Goal: Information Seeking & Learning: Check status

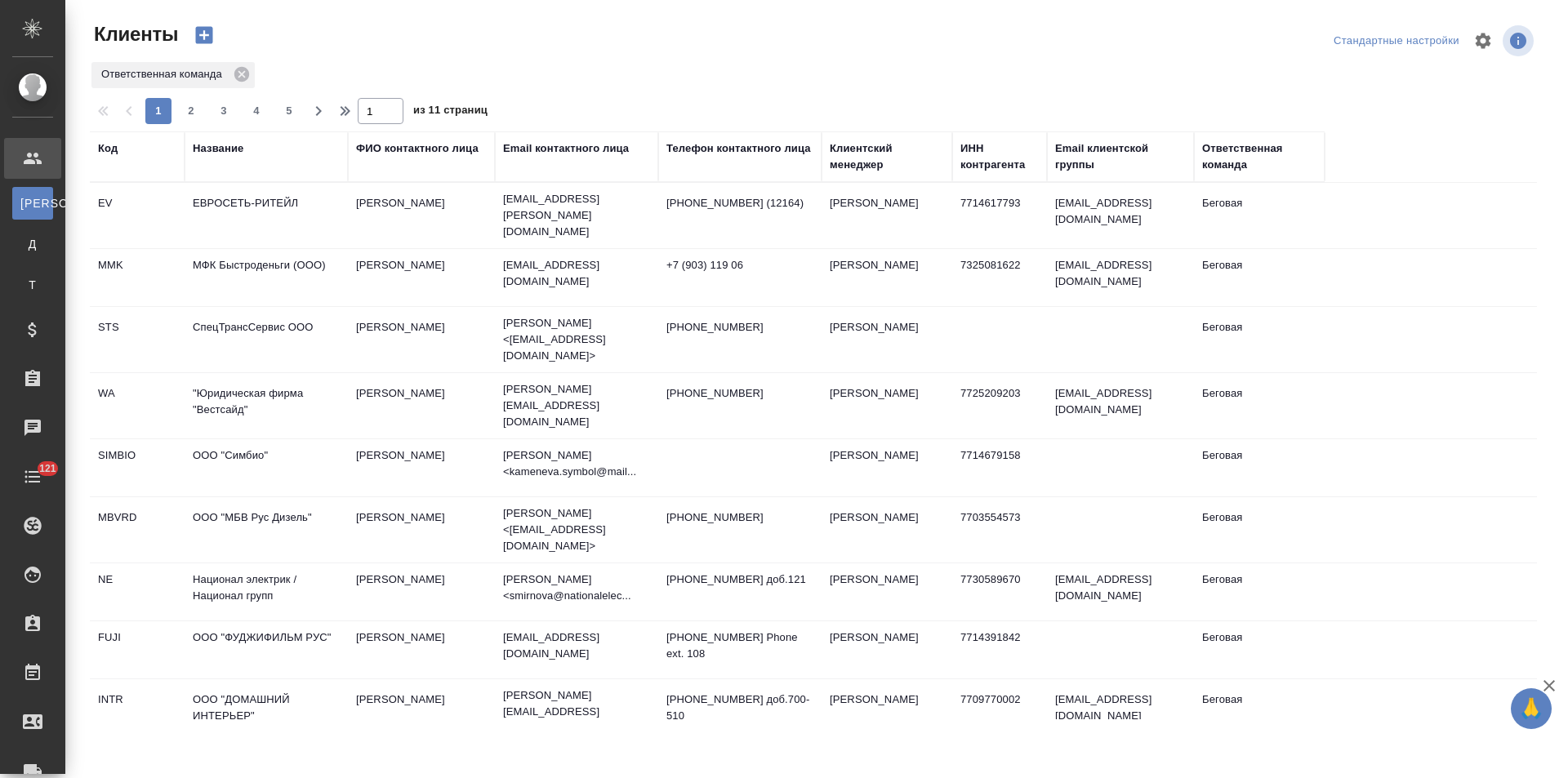
select select "RU"
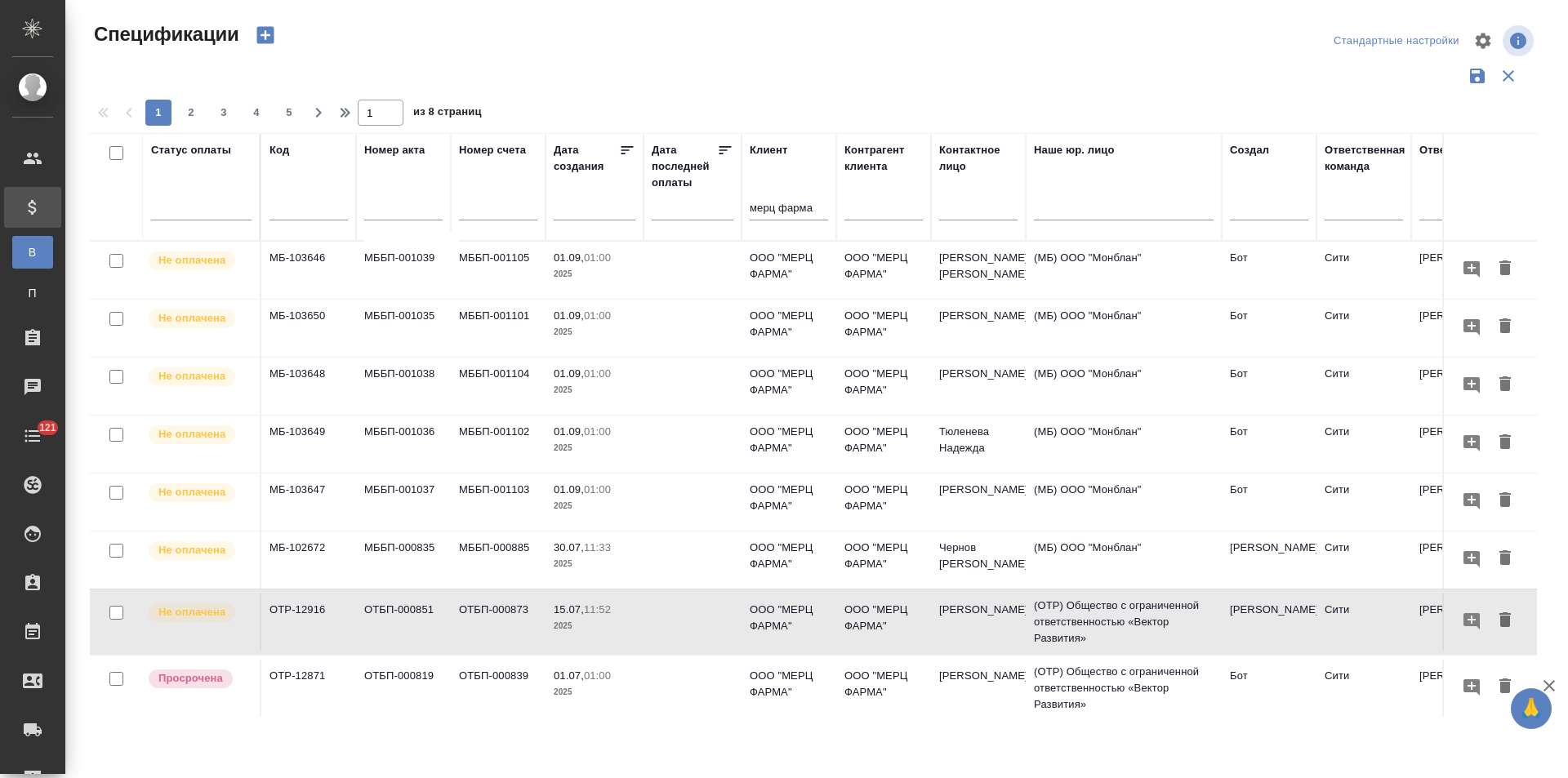
scroll to position [163, 0]
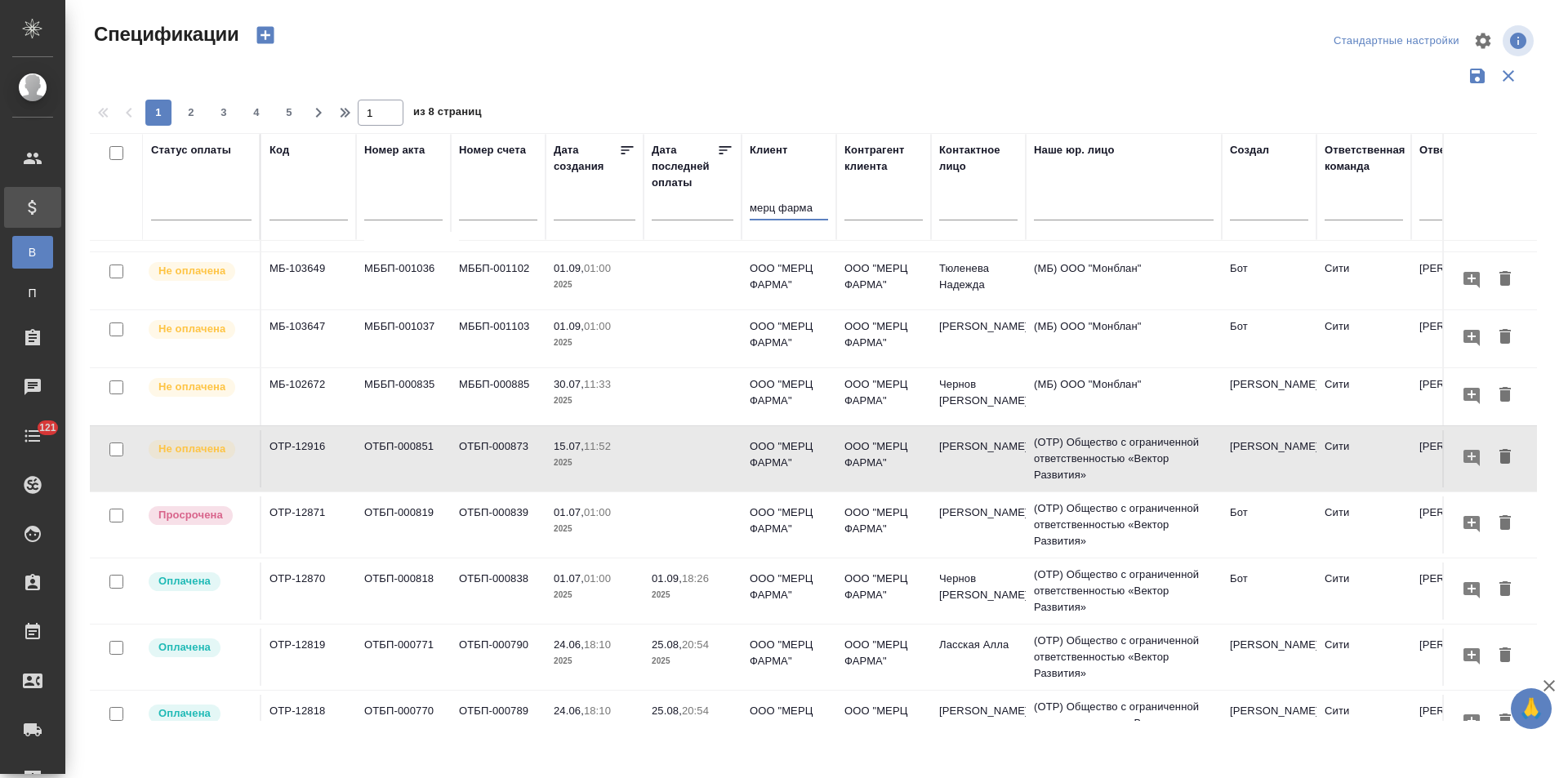
drag, startPoint x: 815, startPoint y: 209, endPoint x: 725, endPoint y: 199, distance: 90.6
click at [725, 199] on tr "Статус оплаты Код Номер акта Номер счета Дата создания Дата последней оплаты Кл…" at bounding box center [1150, 187] width 2120 height 108
type input "a"
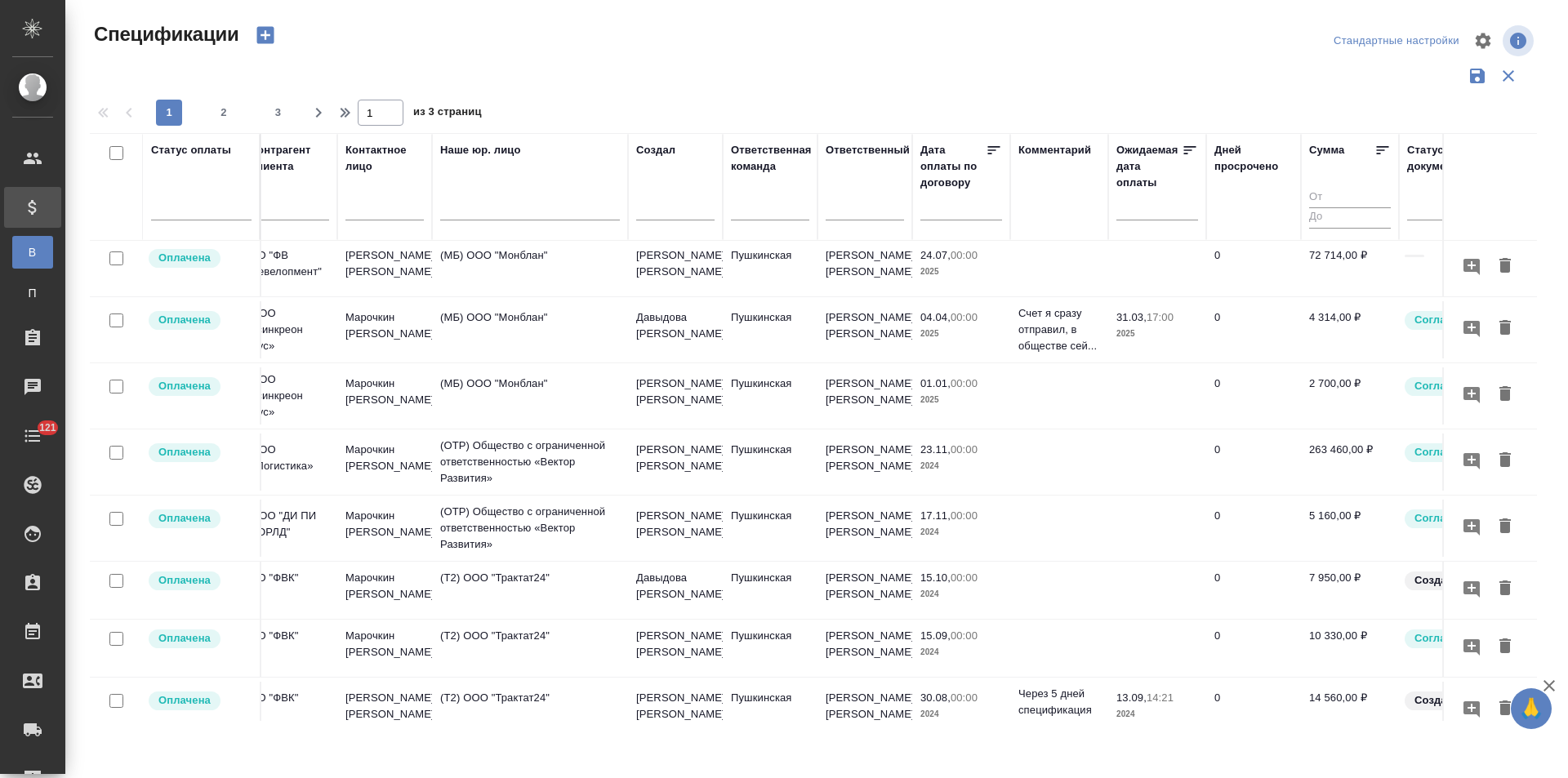
scroll to position [654, 594]
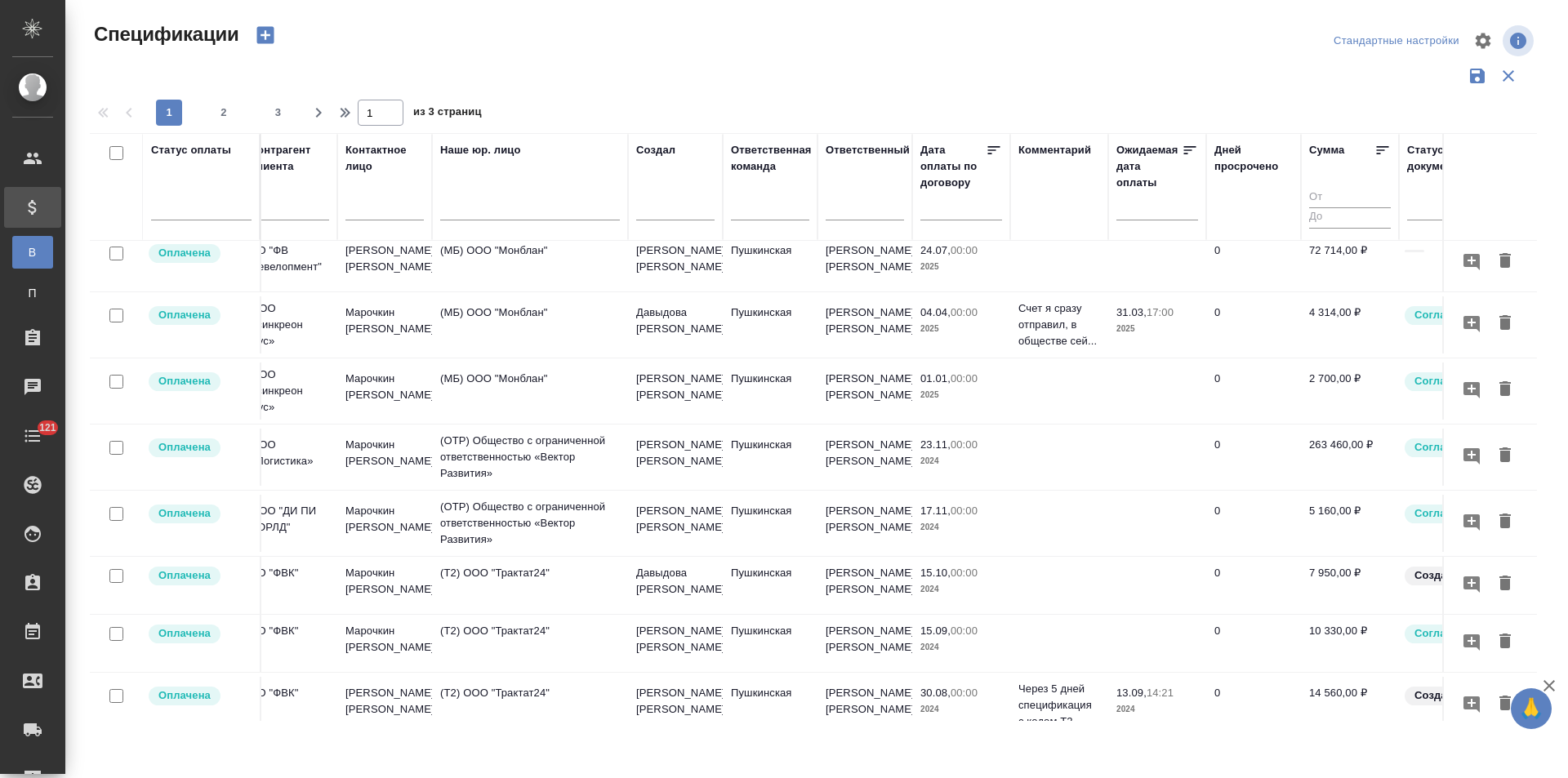
type input "фвк"
click at [1127, 458] on td at bounding box center [1157, 458] width 98 height 57
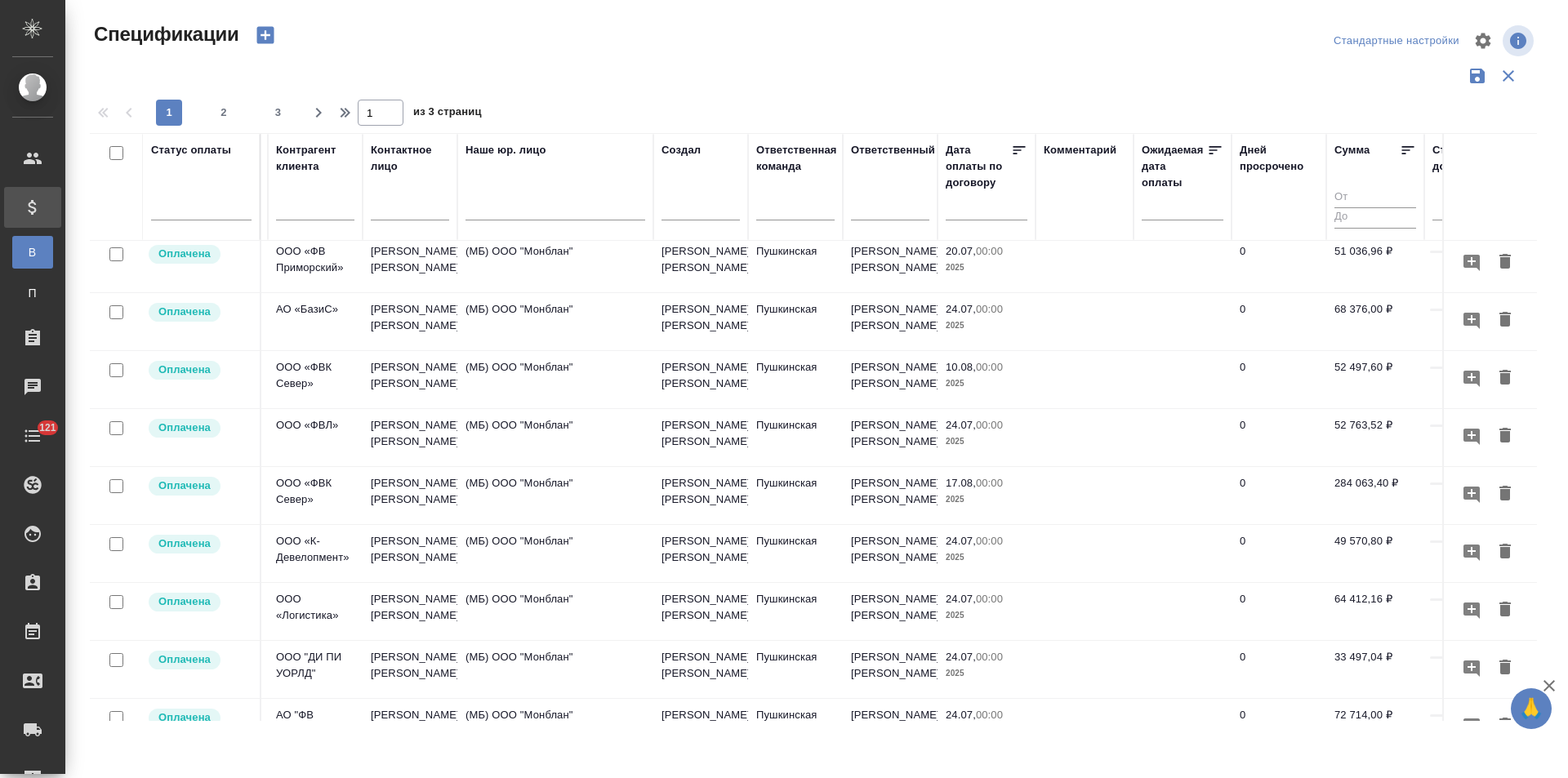
scroll to position [163, 568]
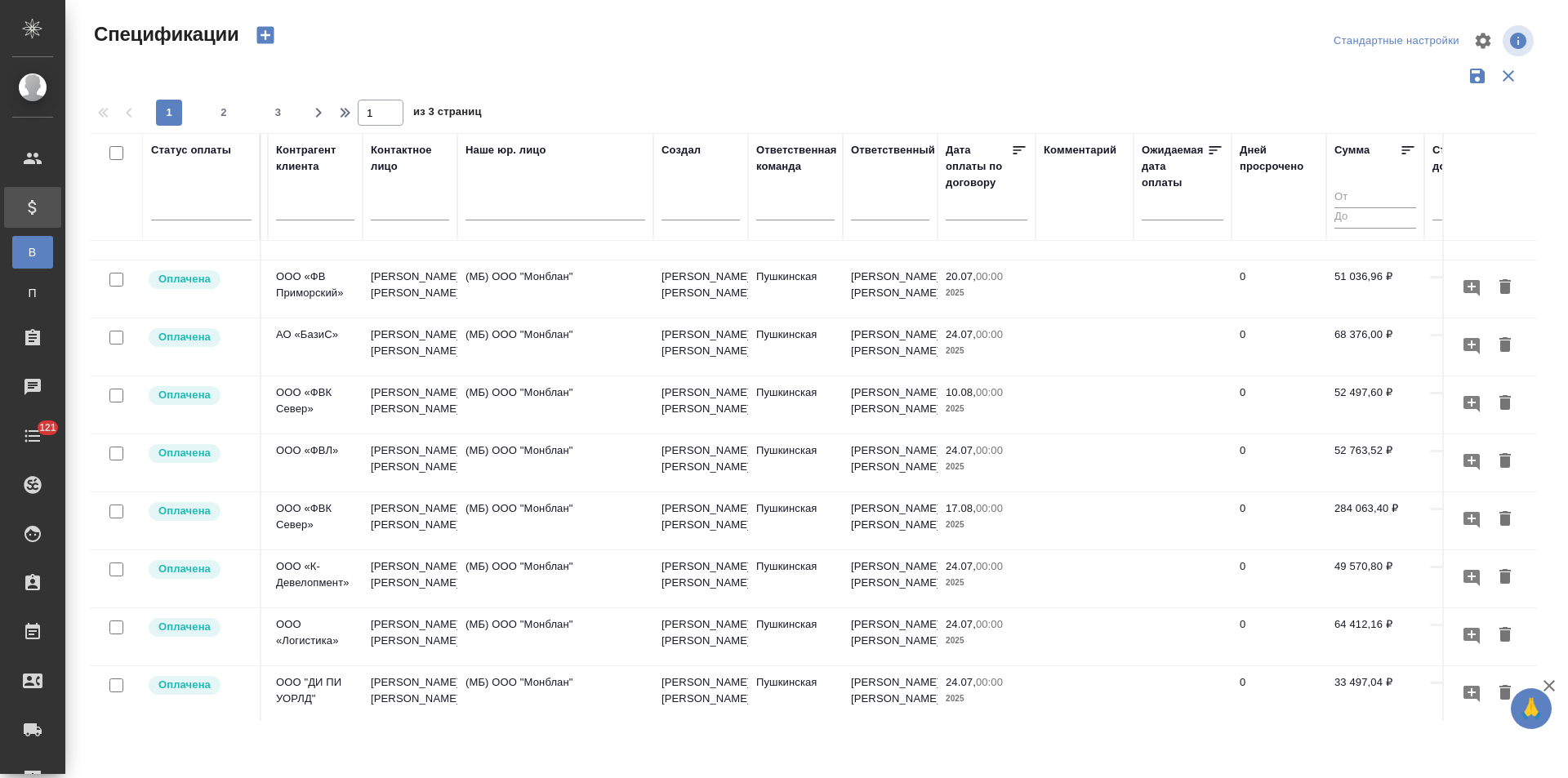
click at [814, 584] on td "Пушкинская" at bounding box center [796, 579] width 95 height 57
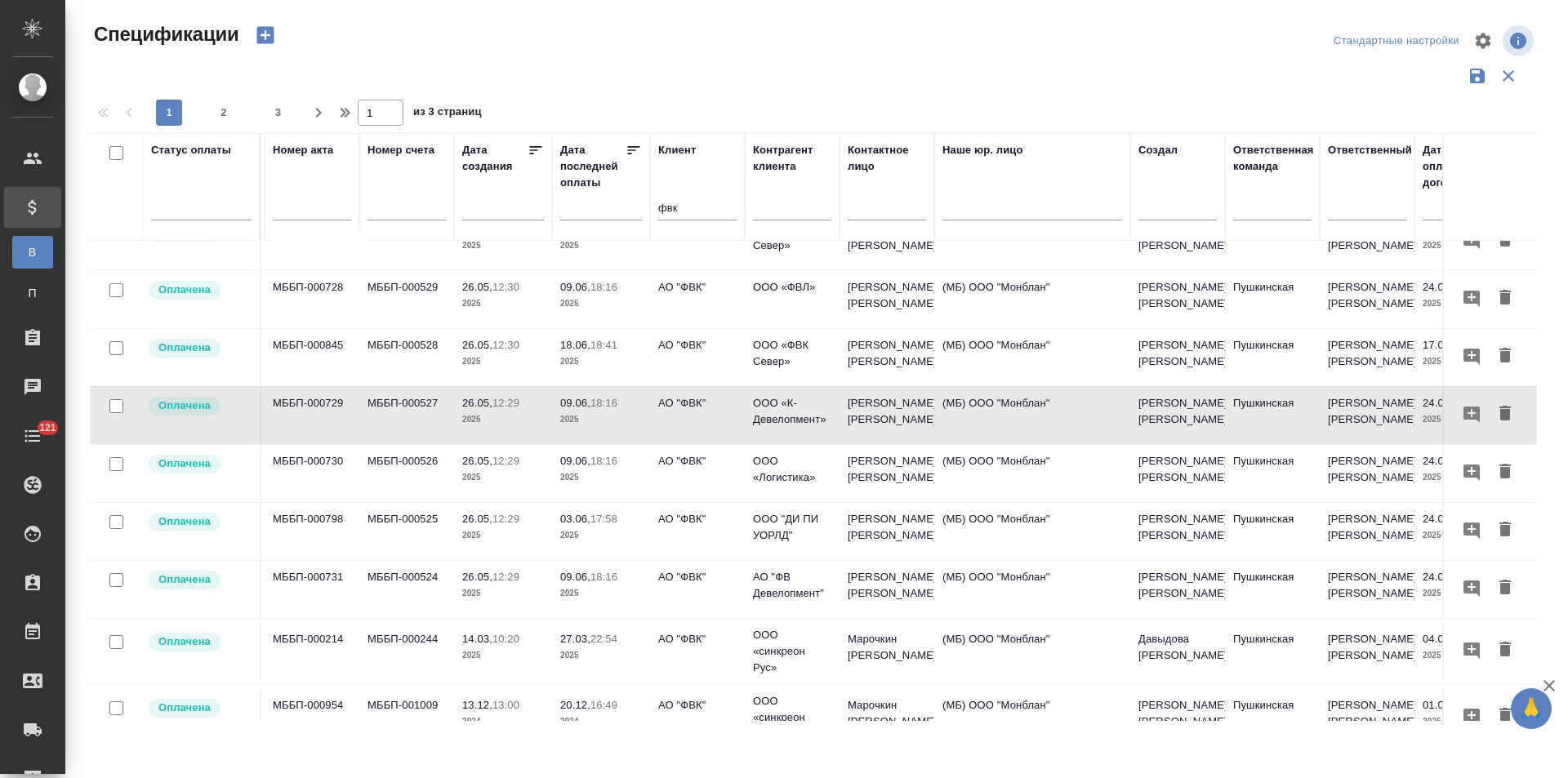
scroll to position [327, 0]
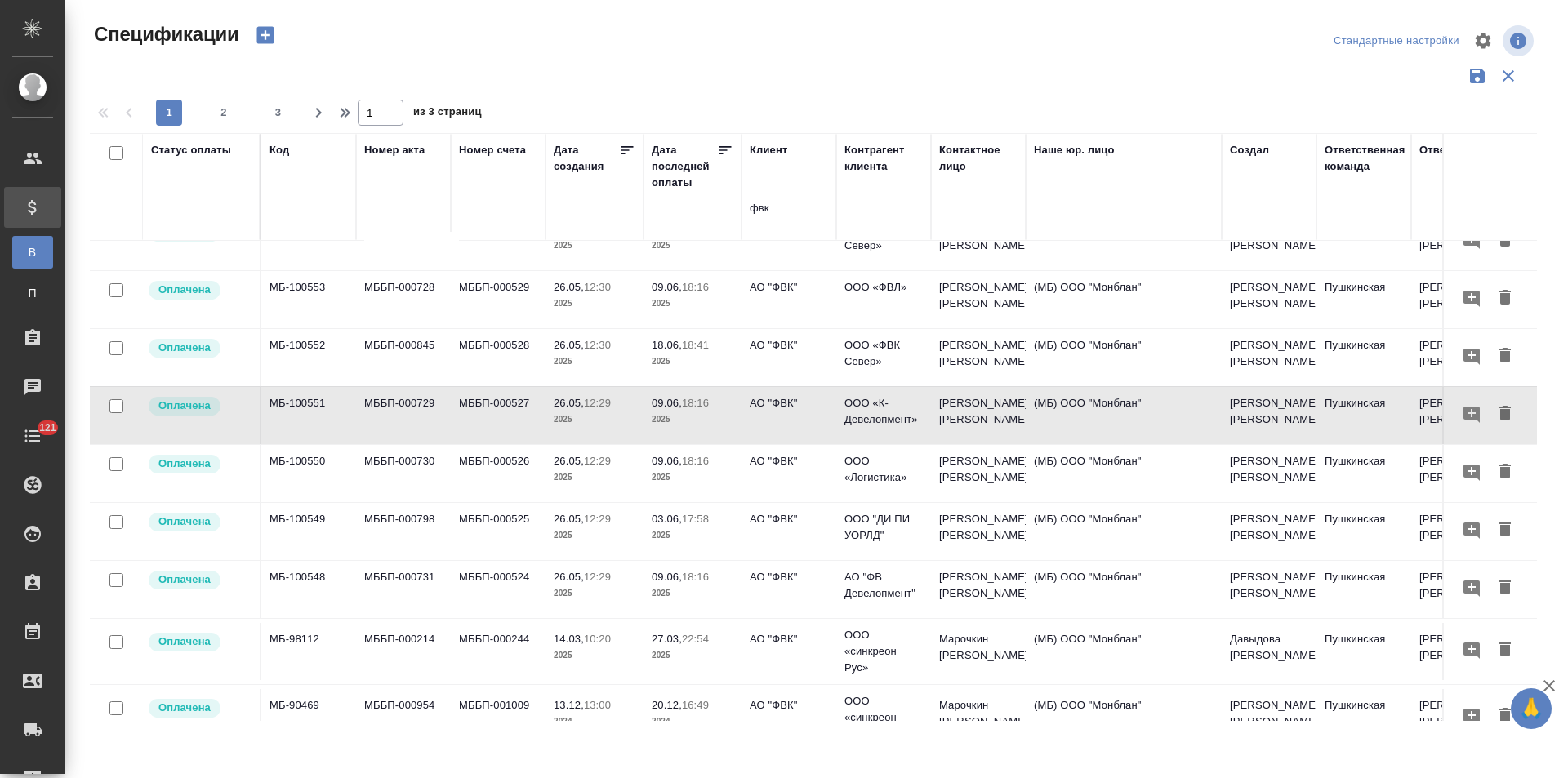
click at [499, 598] on td "МББП-000524" at bounding box center [498, 589] width 95 height 57
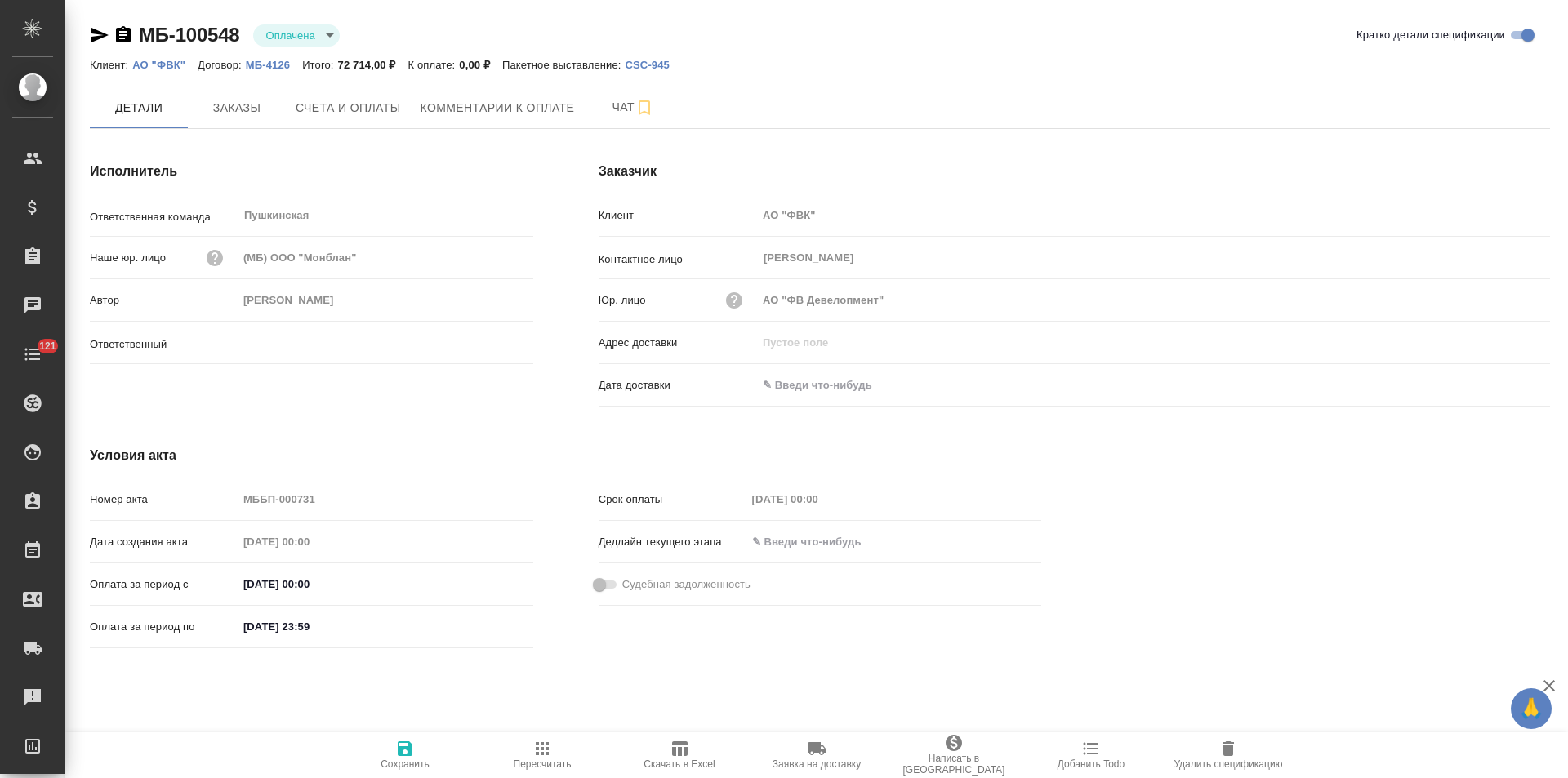
type input "[PERSON_NAME]"
click at [246, 118] on span "Заказы" at bounding box center [237, 108] width 79 height 21
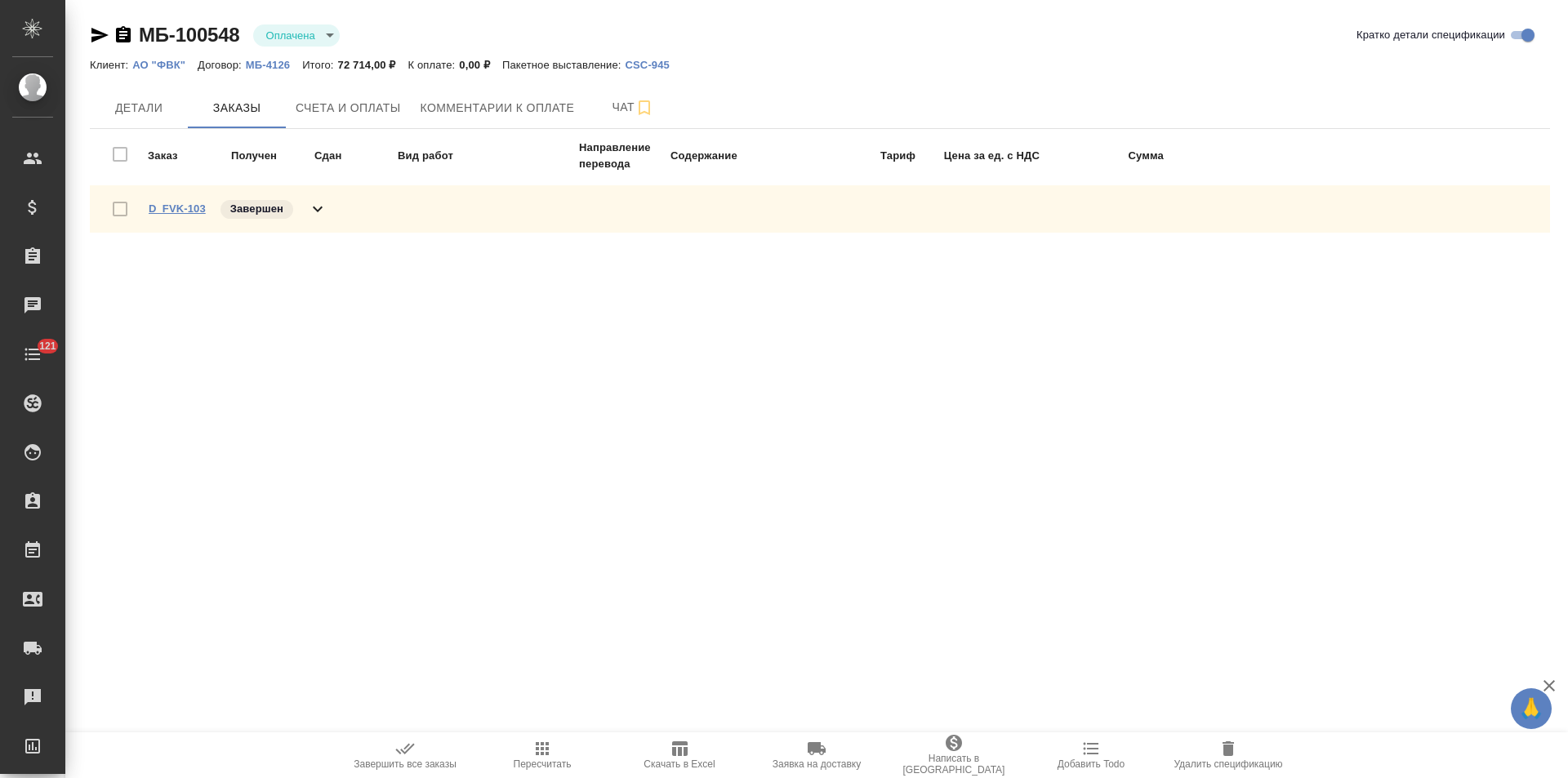
click at [186, 210] on link "D_FVK-103" at bounding box center [177, 208] width 57 height 12
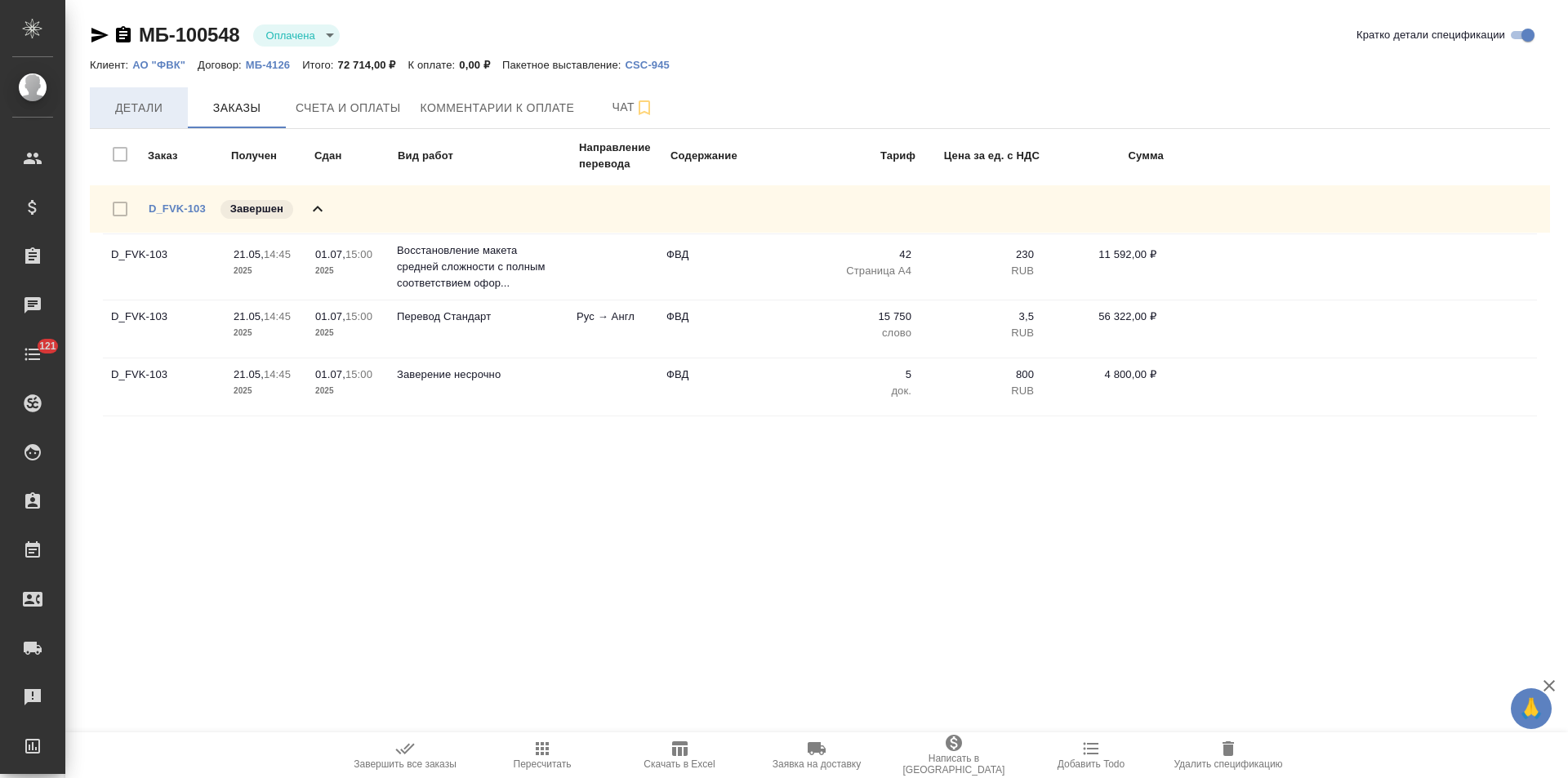
click at [139, 97] on button "Детали" at bounding box center [138, 107] width 98 height 41
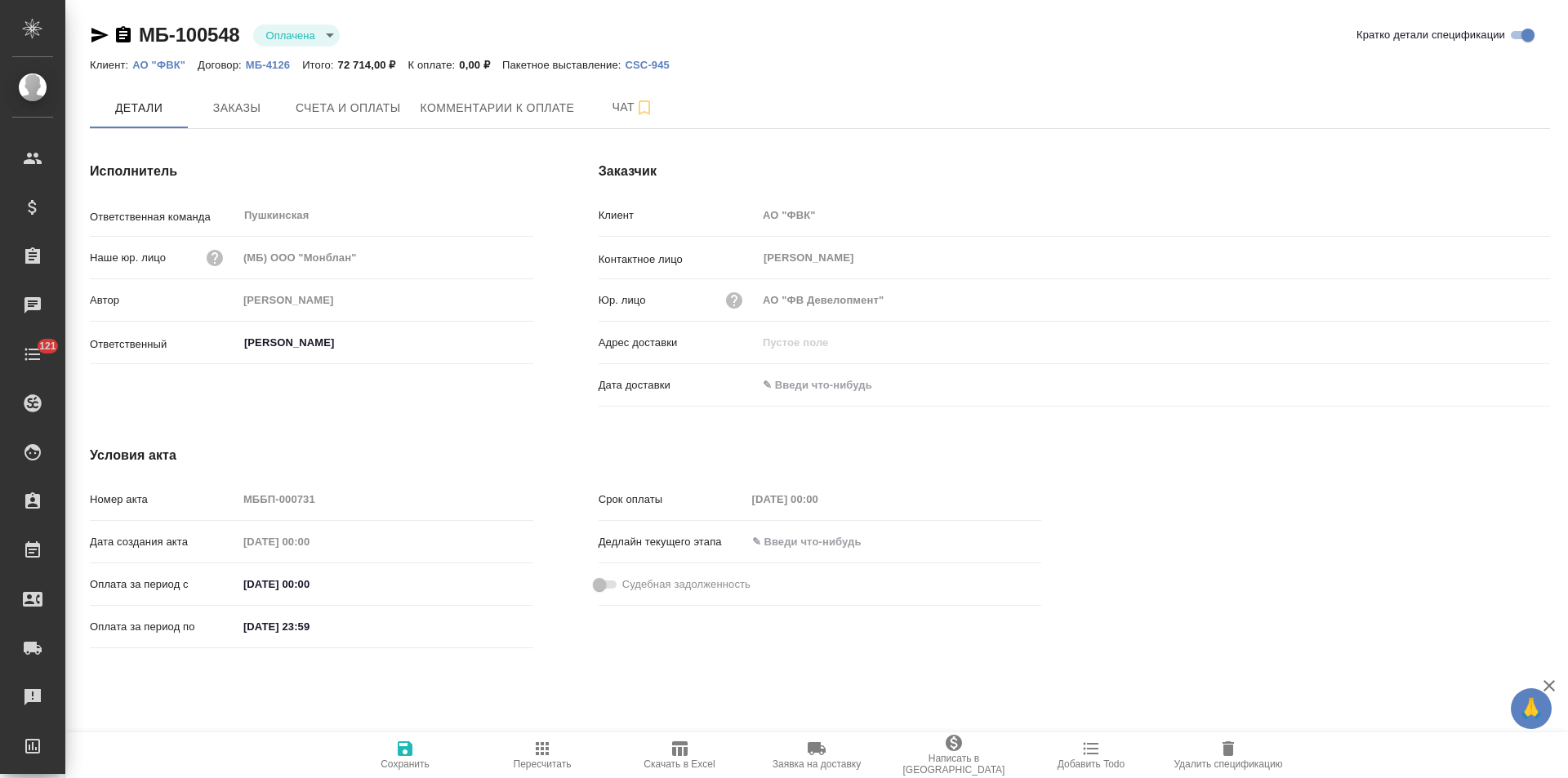
click at [232, 535] on div "Дата создания акта [DATE] 00:00" at bounding box center [312, 542] width 443 height 28
click at [352, 98] on span "Счета и оплаты" at bounding box center [348, 108] width 105 height 21
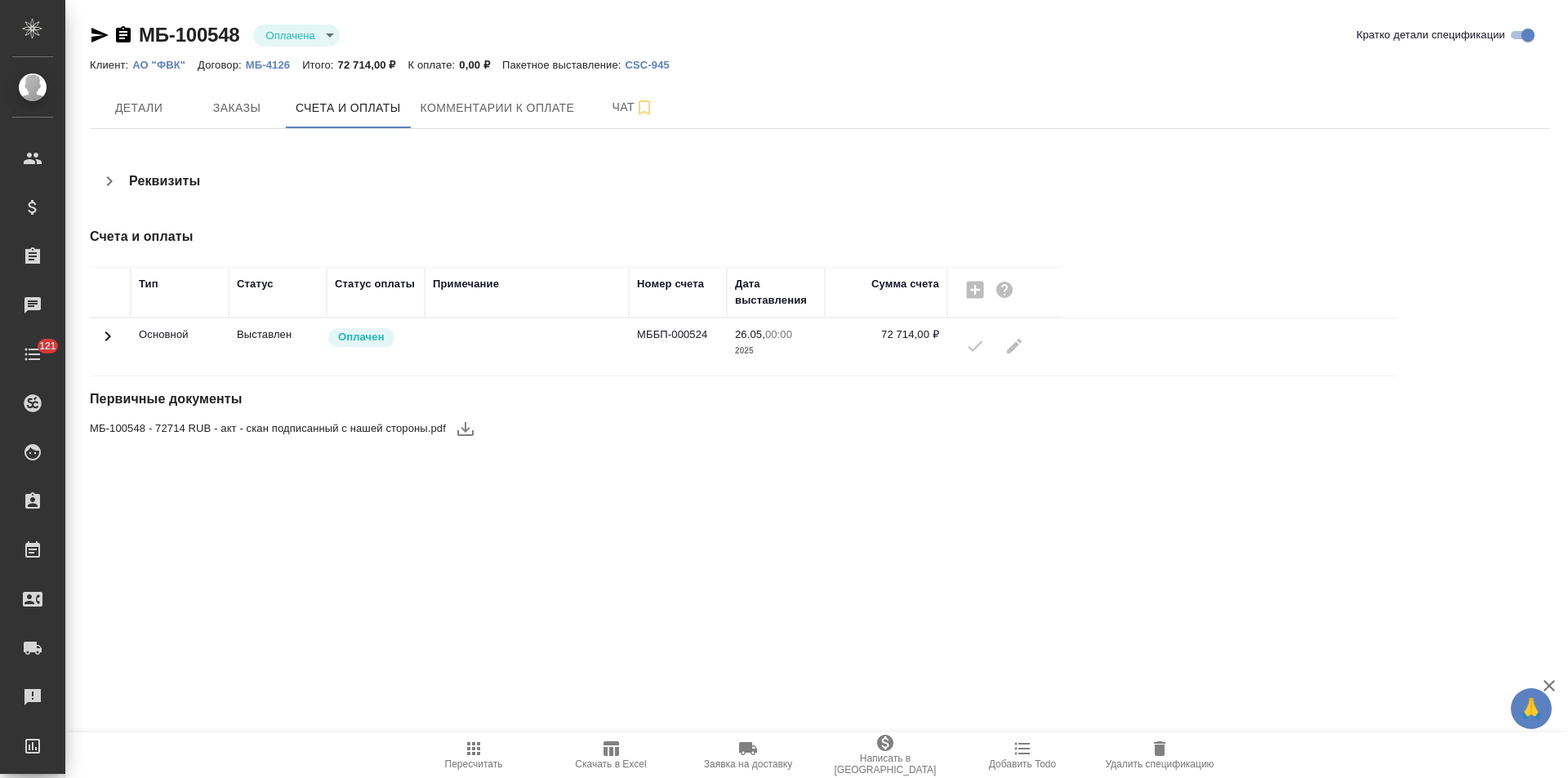
click at [110, 335] on icon at bounding box center [107, 336] width 20 height 20
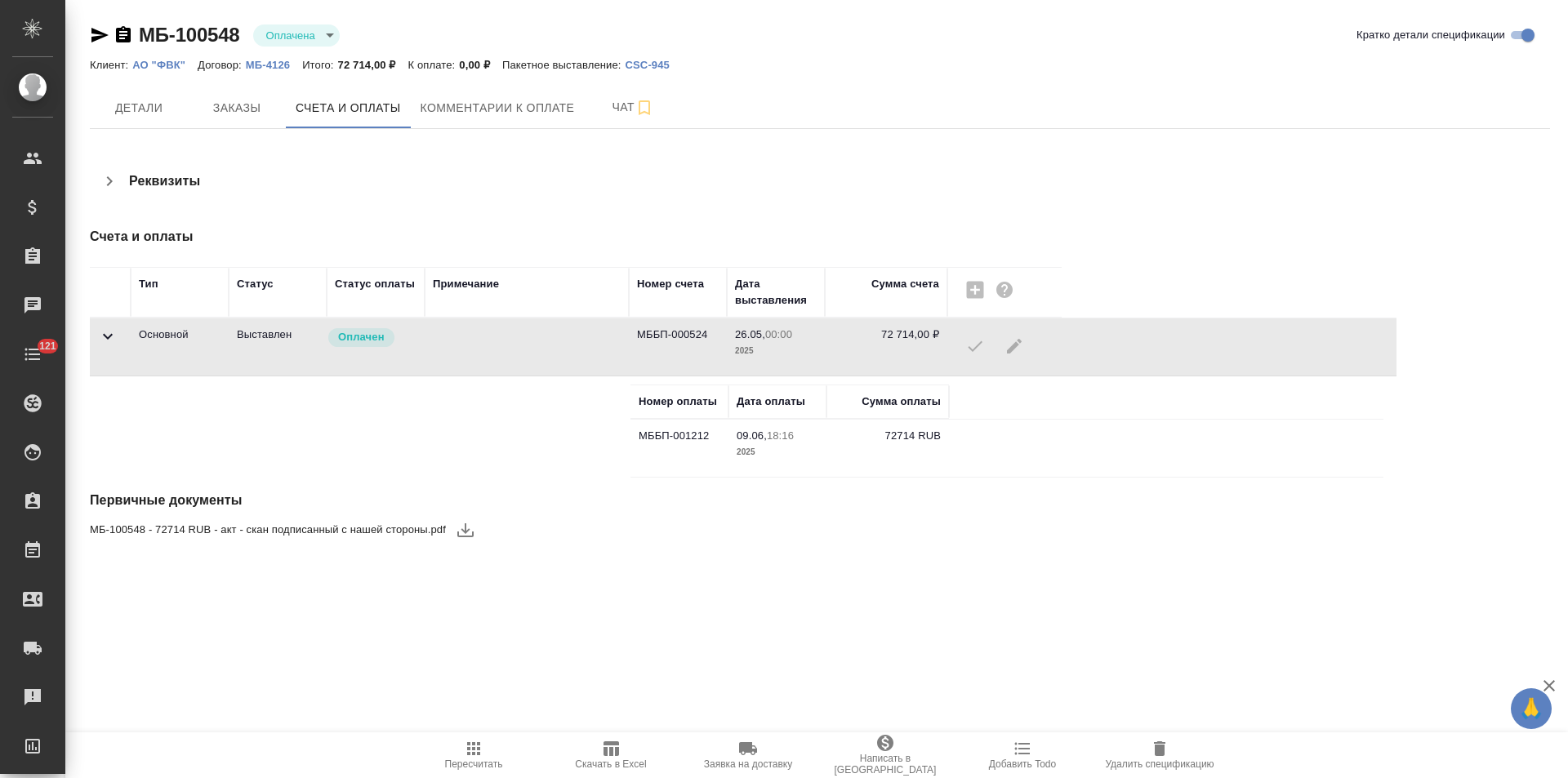
drag, startPoint x: 95, startPoint y: 34, endPoint x: 112, endPoint y: 34, distance: 17.0
click at [95, 34] on icon "button" at bounding box center [99, 35] width 20 height 20
click at [143, 113] on span "Детали" at bounding box center [138, 108] width 79 height 21
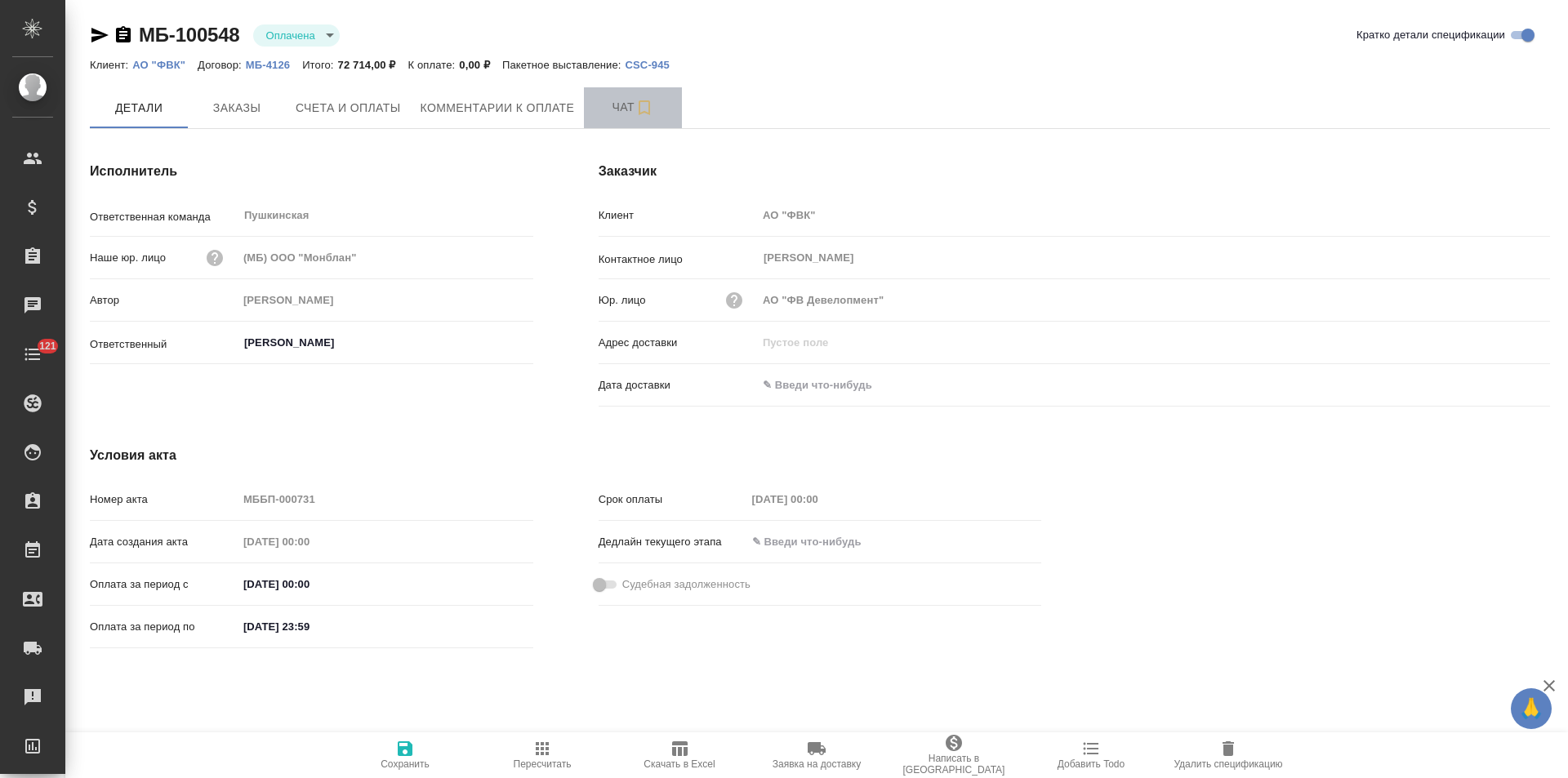
click at [589, 110] on button "Чат" at bounding box center [632, 107] width 98 height 41
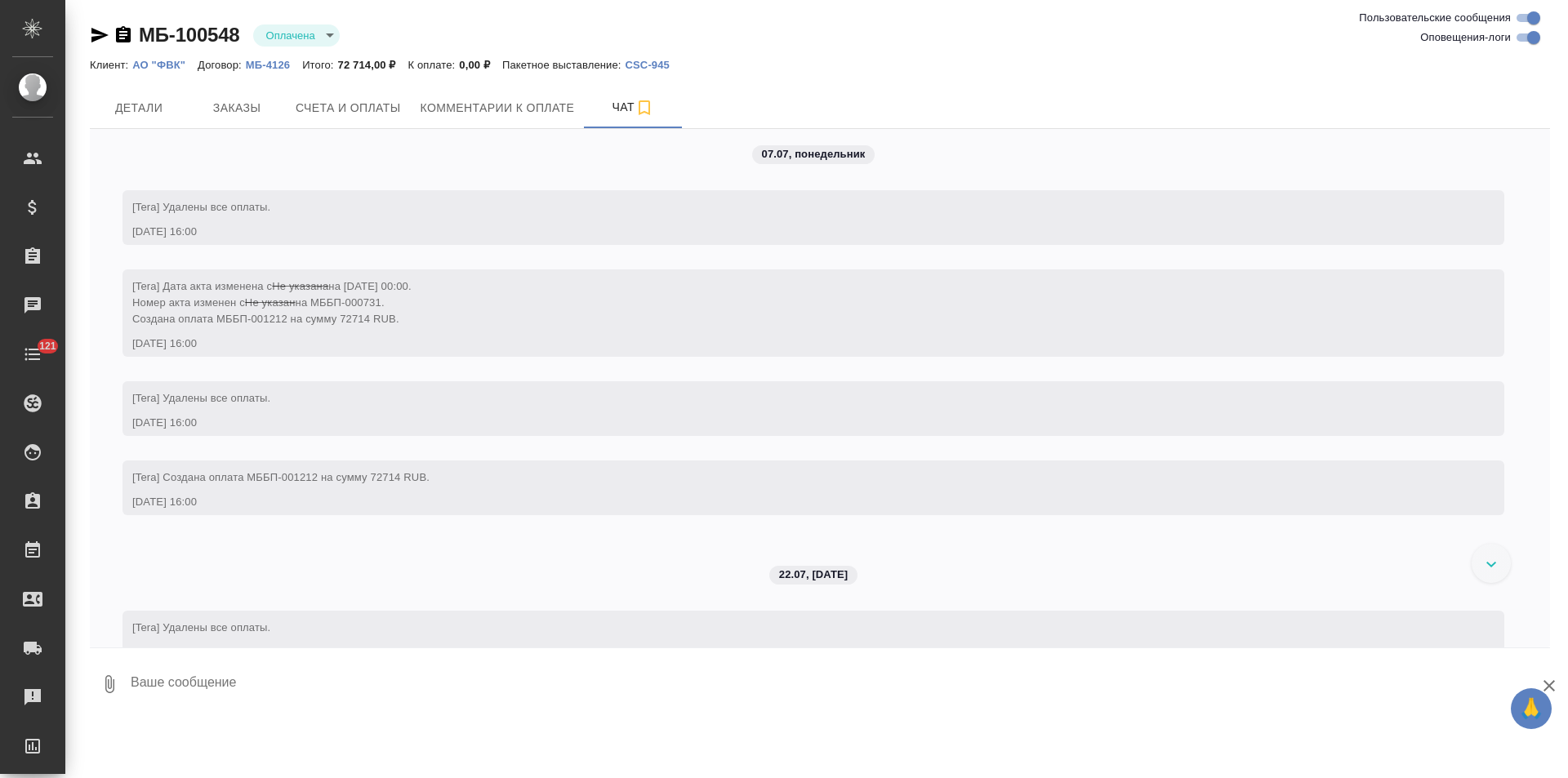
scroll to position [322, 0]
click at [395, 288] on span "[Tera] Дата акта изменена с Не указана на 07.07.2025 00:00. Номер акта изменен …" at bounding box center [272, 307] width 279 height 45
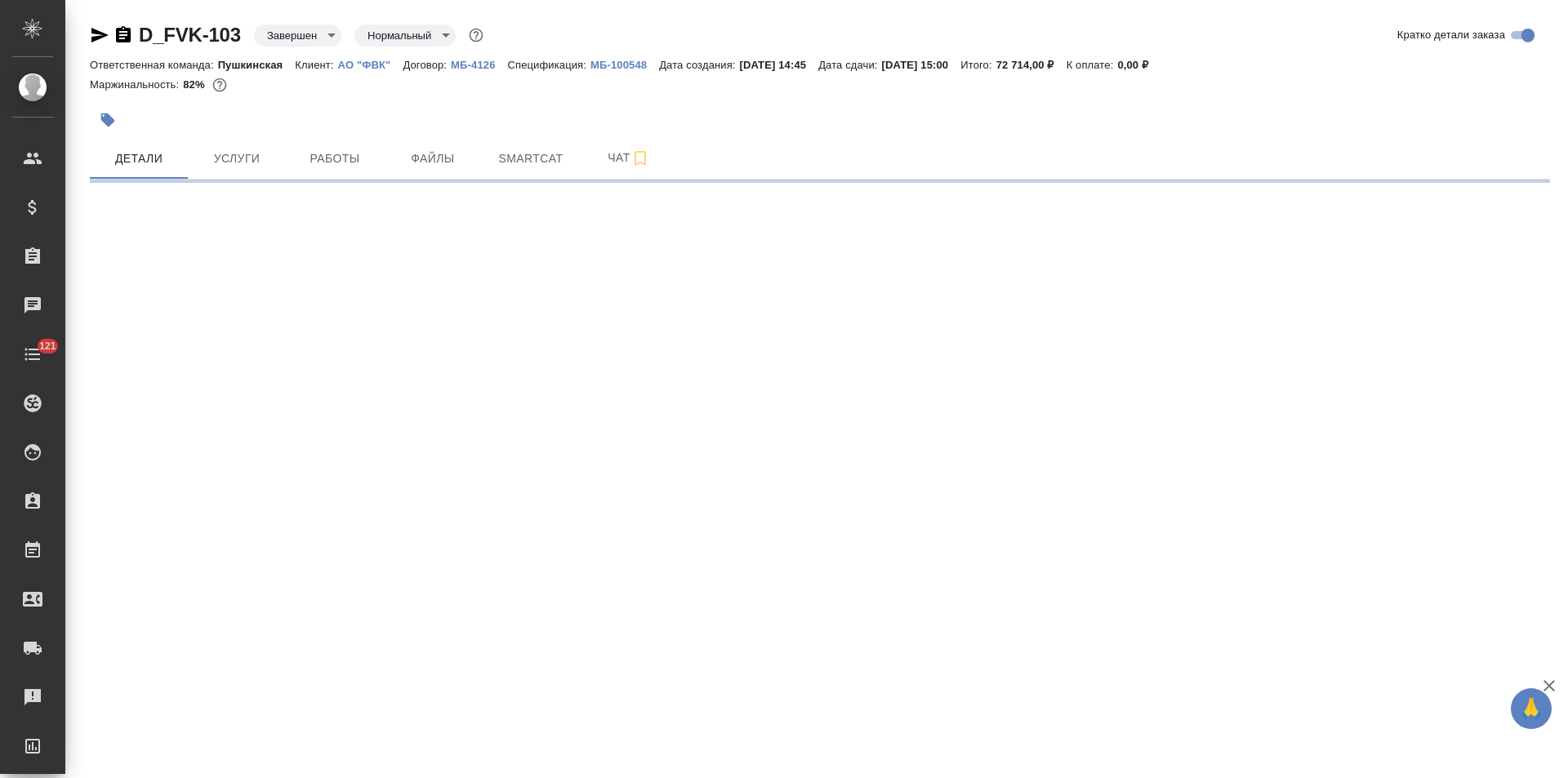
select select "RU"
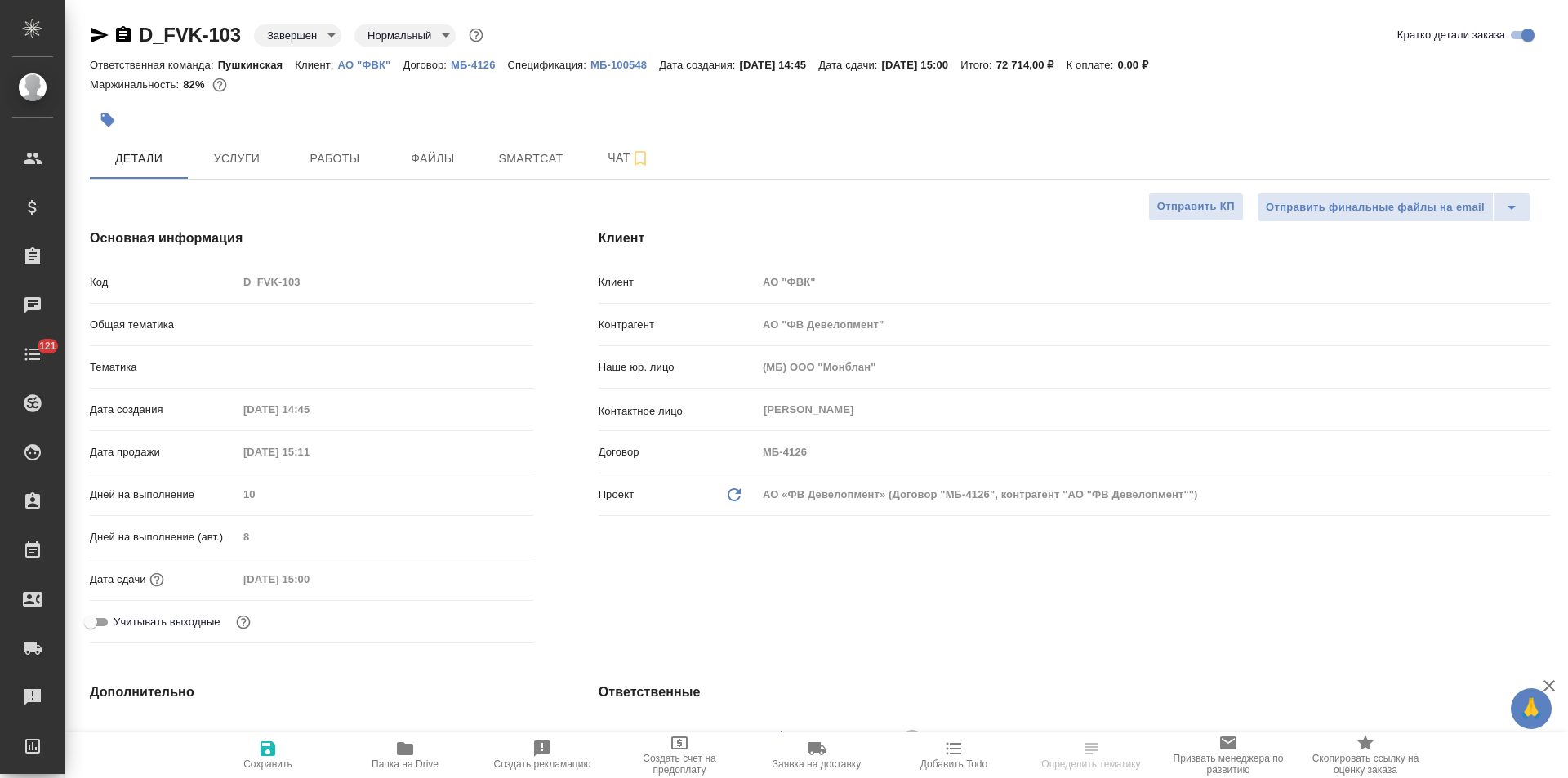
type textarea "x"
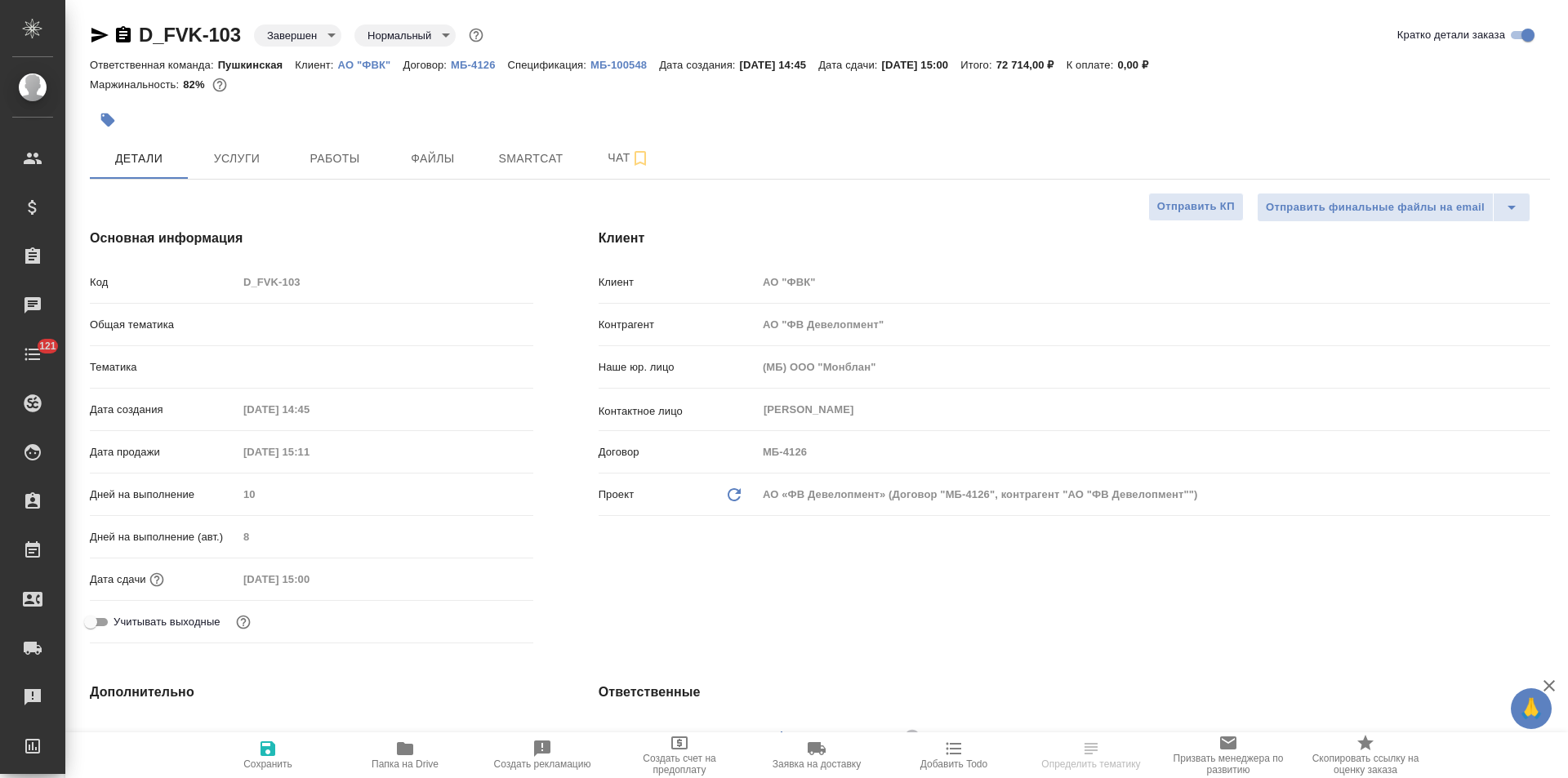
type textarea "x"
type input "Валеев Динар"
type input "Давыдова Елена"
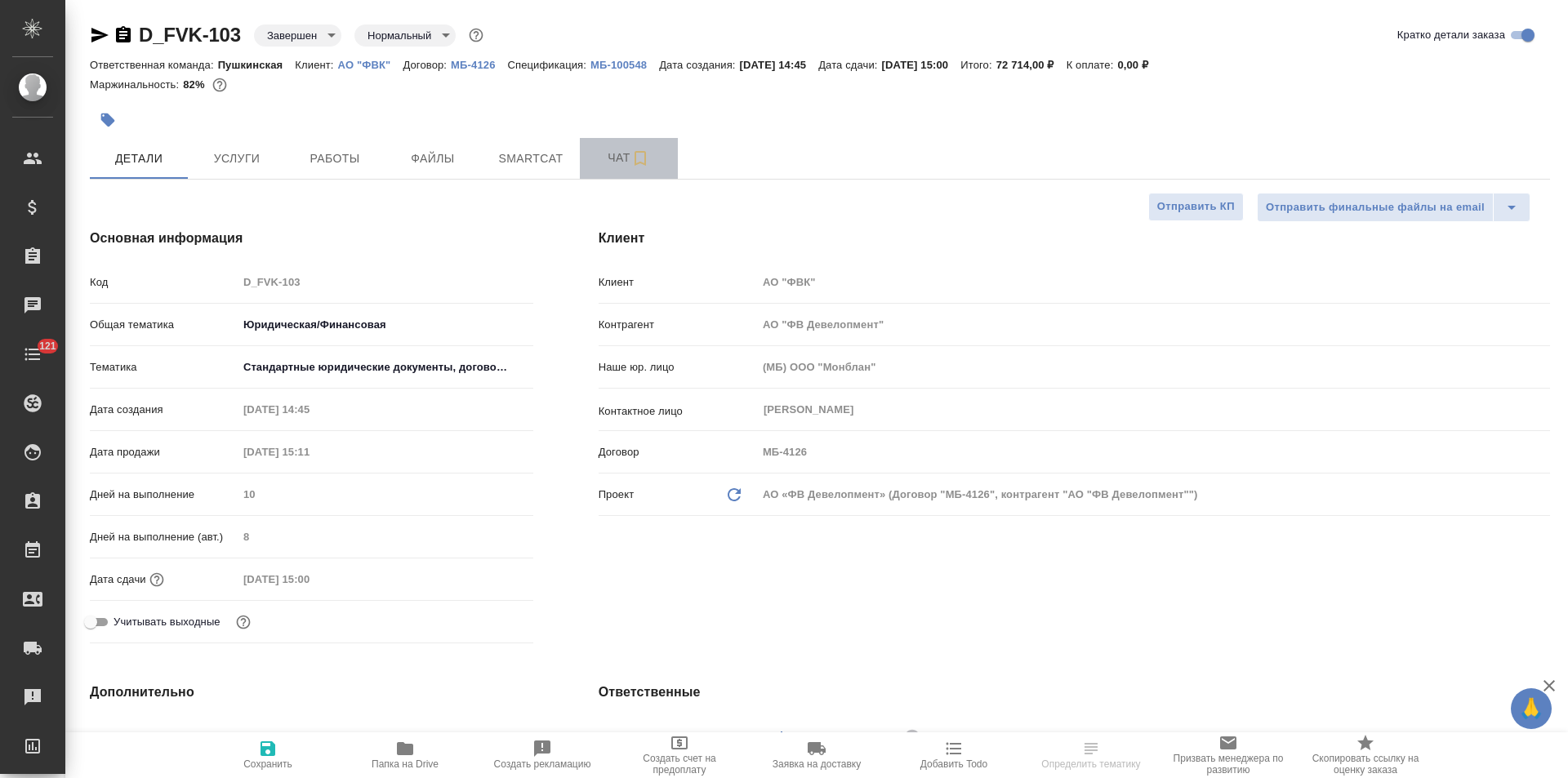
click at [605, 163] on span "Чат" at bounding box center [628, 158] width 79 height 21
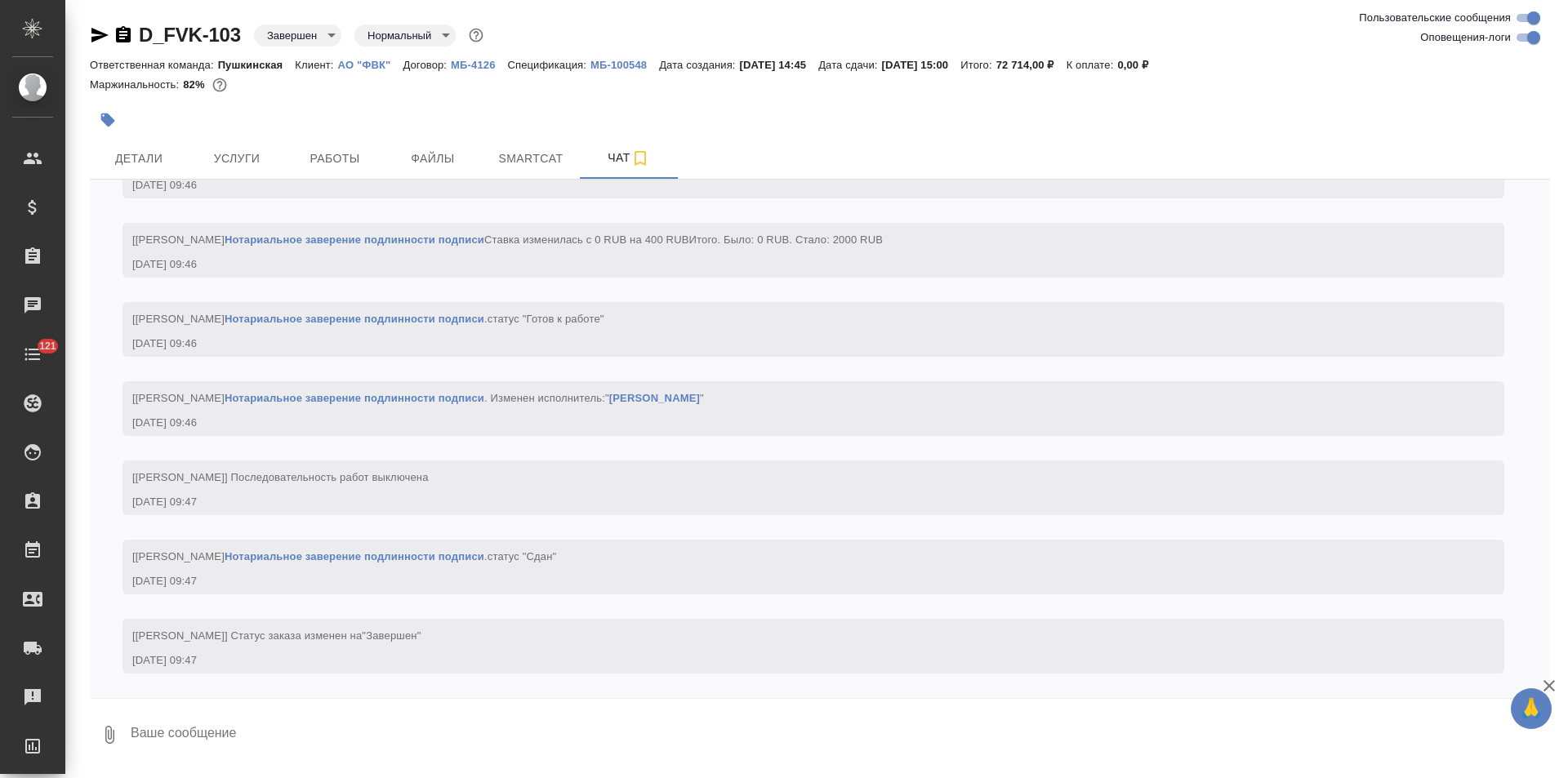
scroll to position [5211, 0]
click at [160, 164] on span "Детали" at bounding box center [138, 159] width 79 height 21
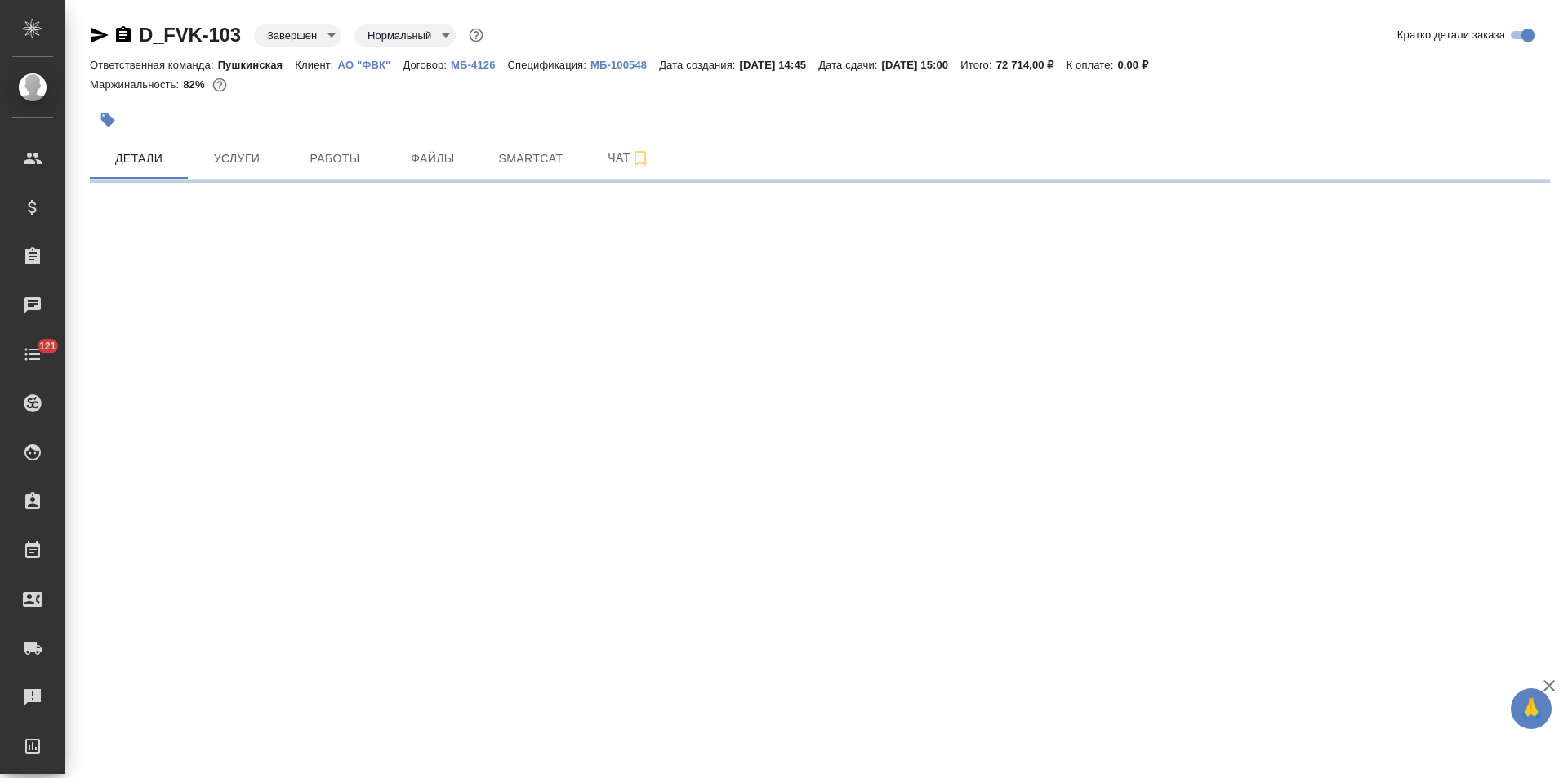
select select "RU"
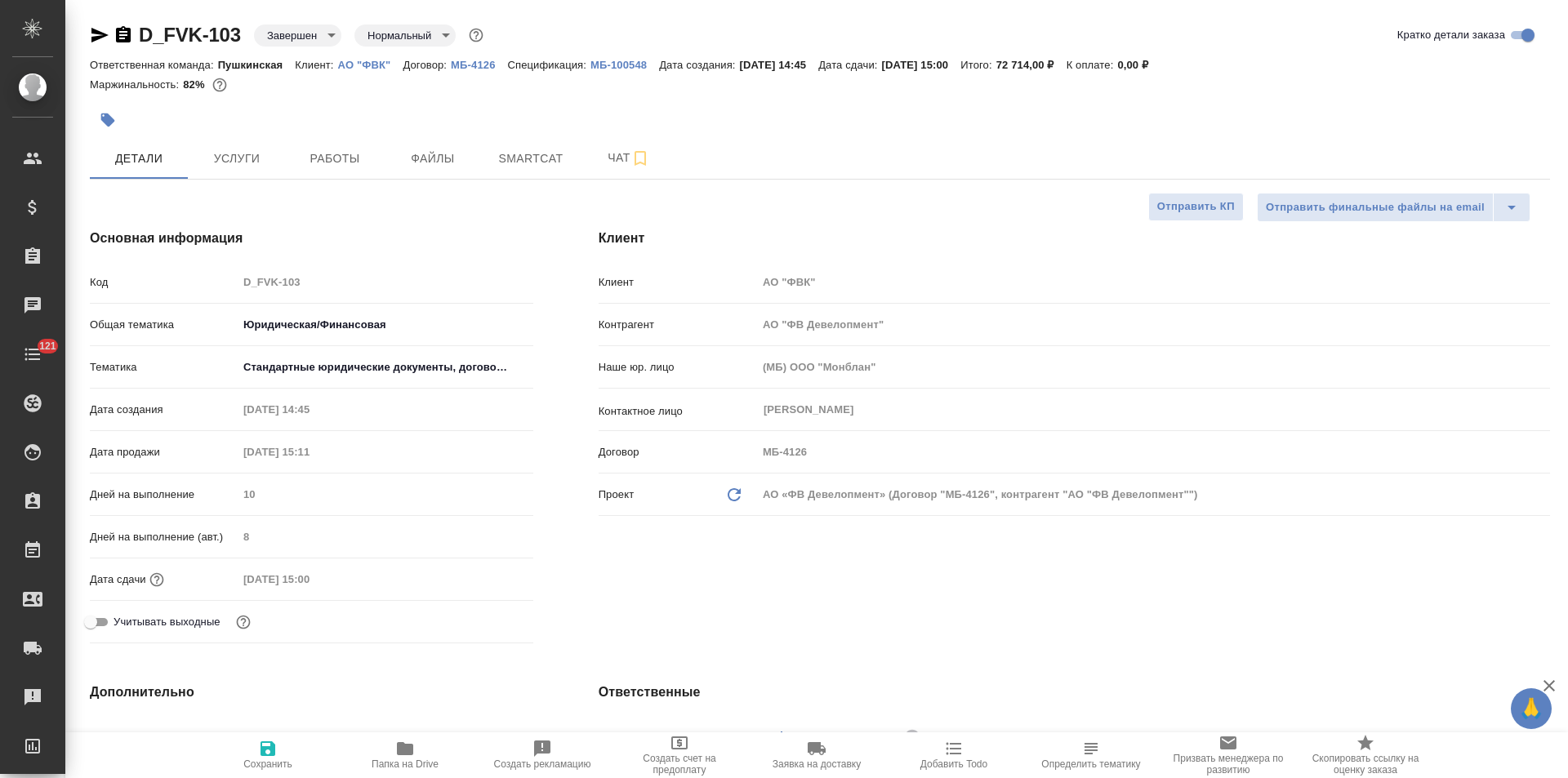
type textarea "x"
drag, startPoint x: 97, startPoint y: 35, endPoint x: 109, endPoint y: 32, distance: 12.4
click at [97, 35] on icon "button" at bounding box center [99, 35] width 20 height 20
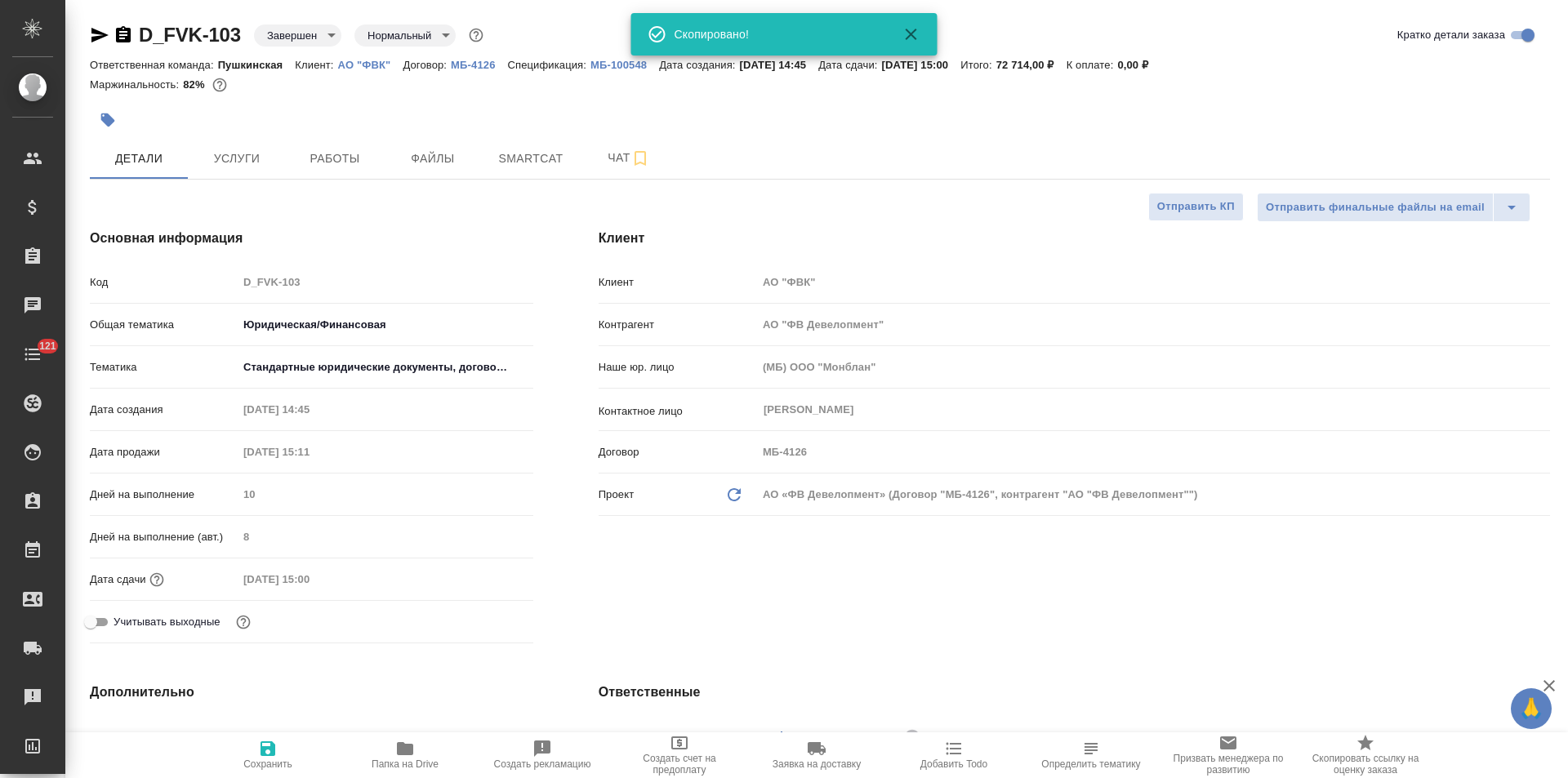
type textarea "x"
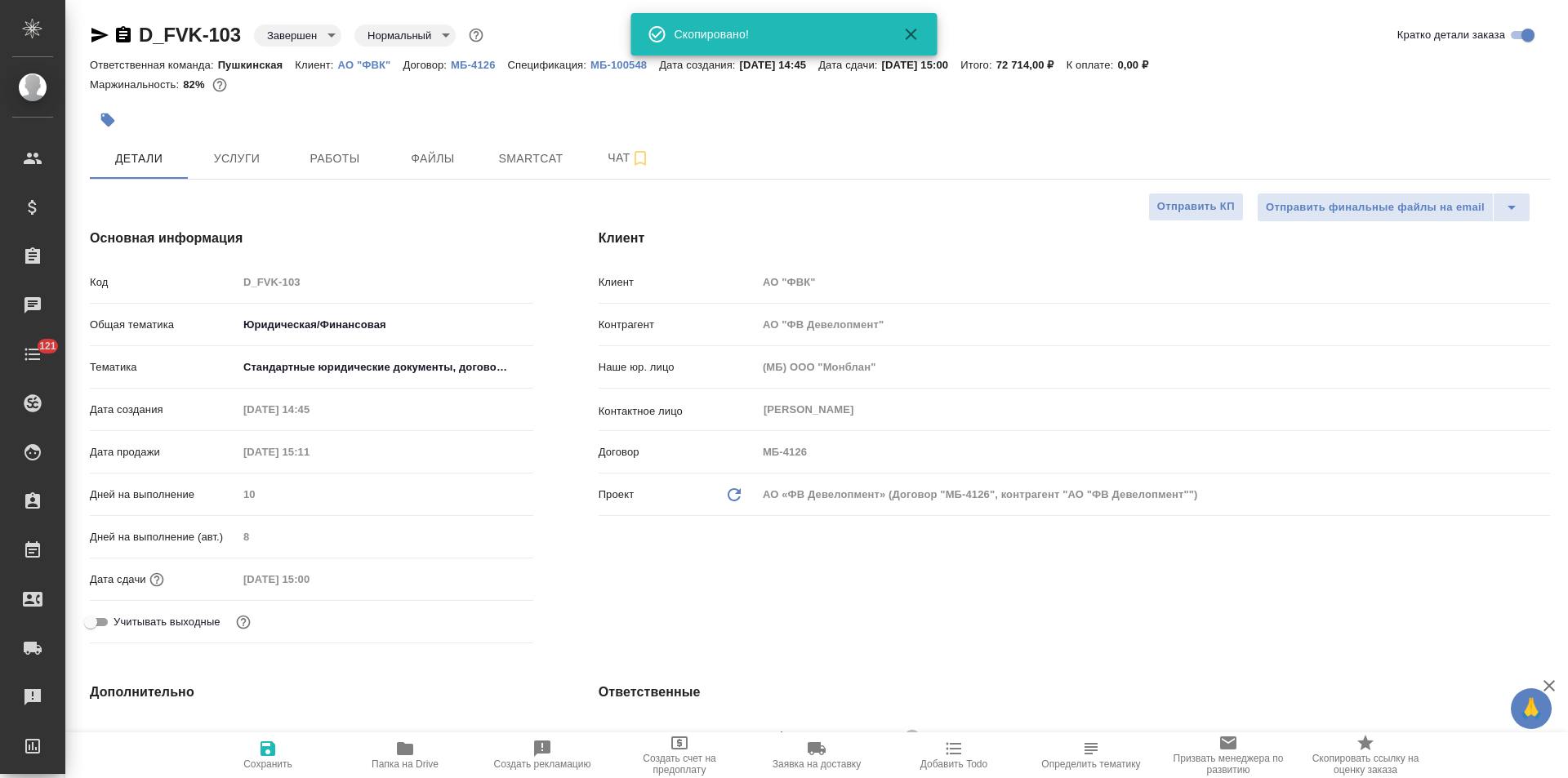
type textarea "x"
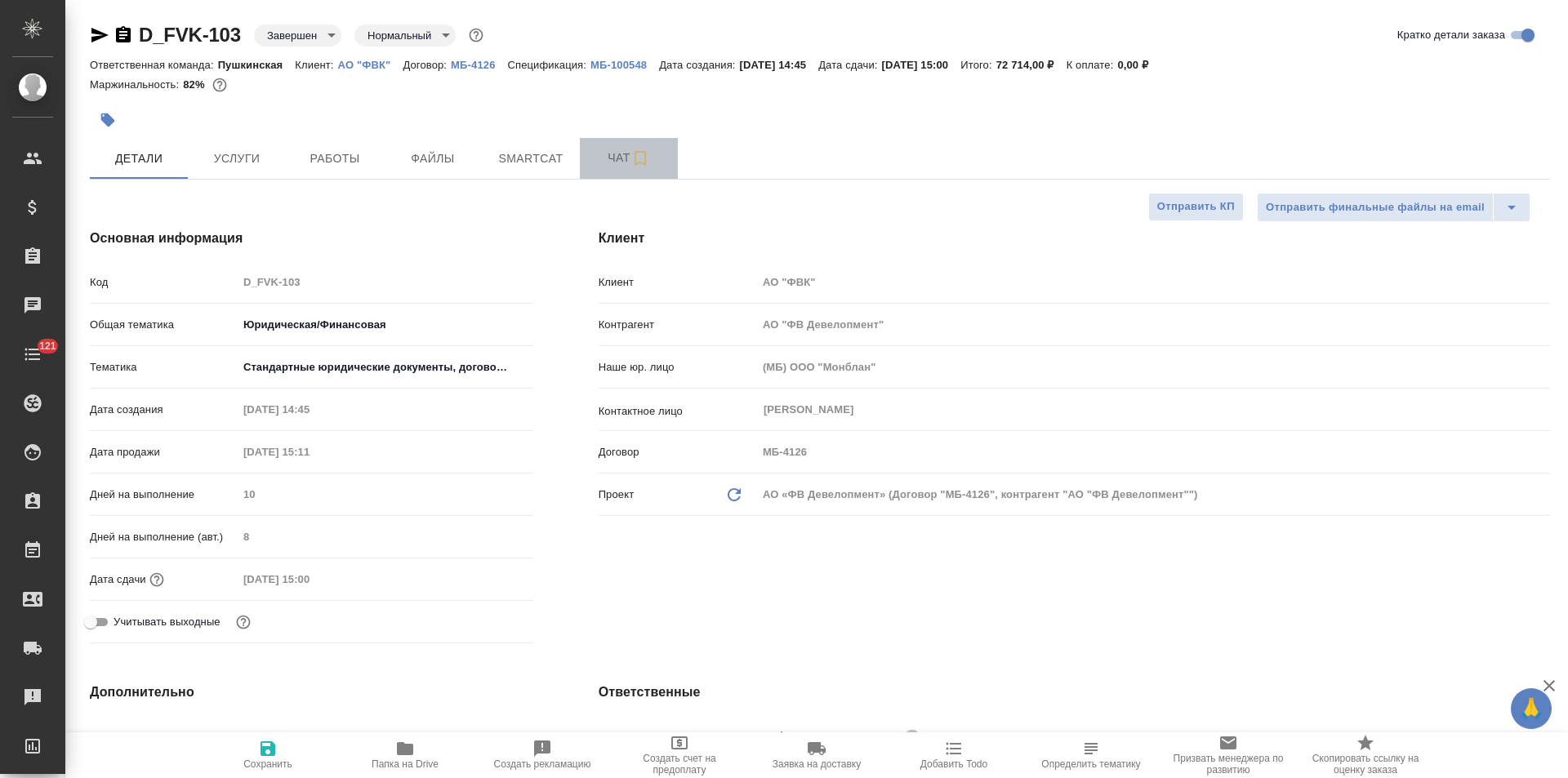
click at [592, 160] on span "Чат" at bounding box center [628, 158] width 79 height 21
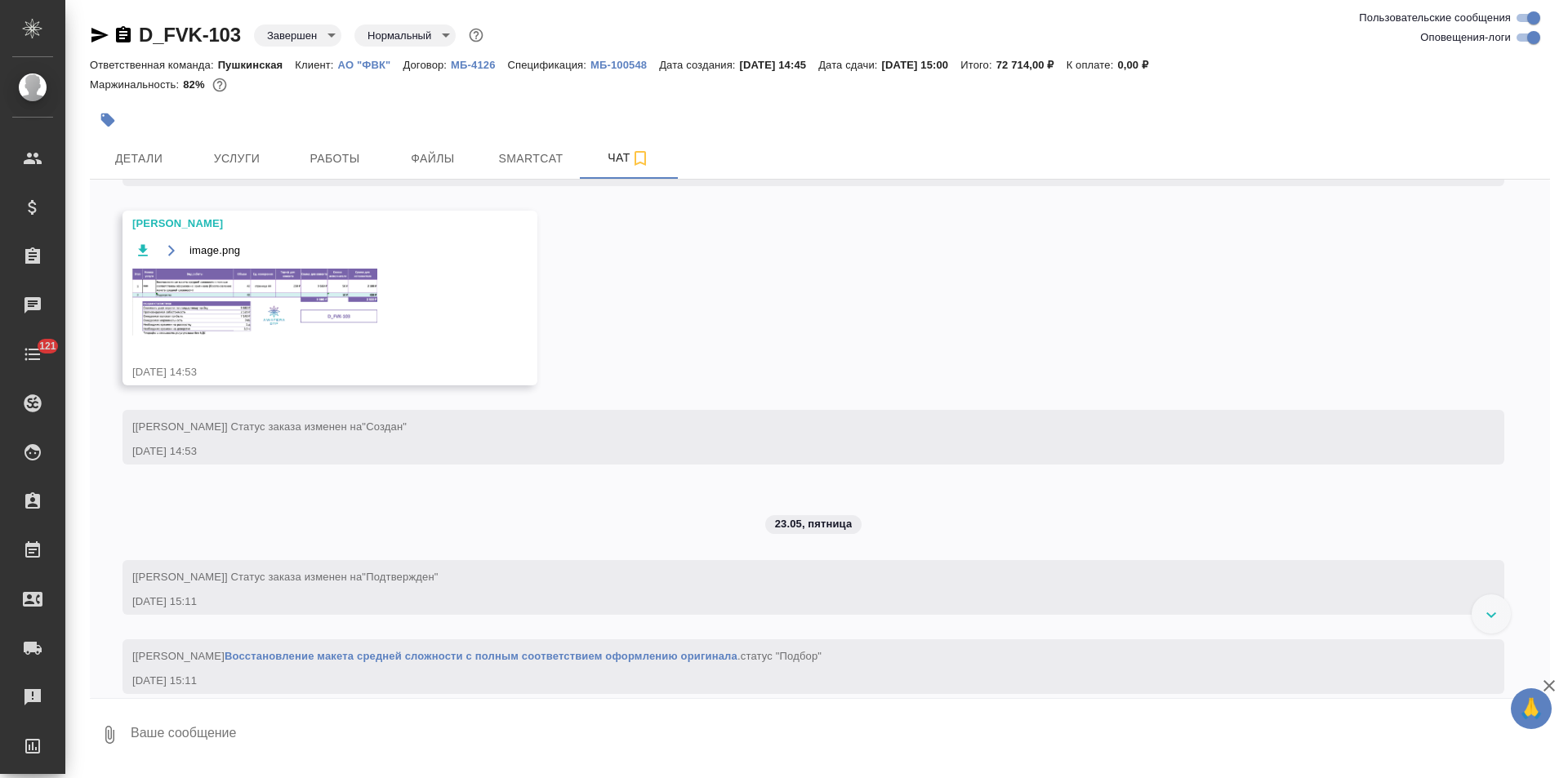
scroll to position [600, 0]
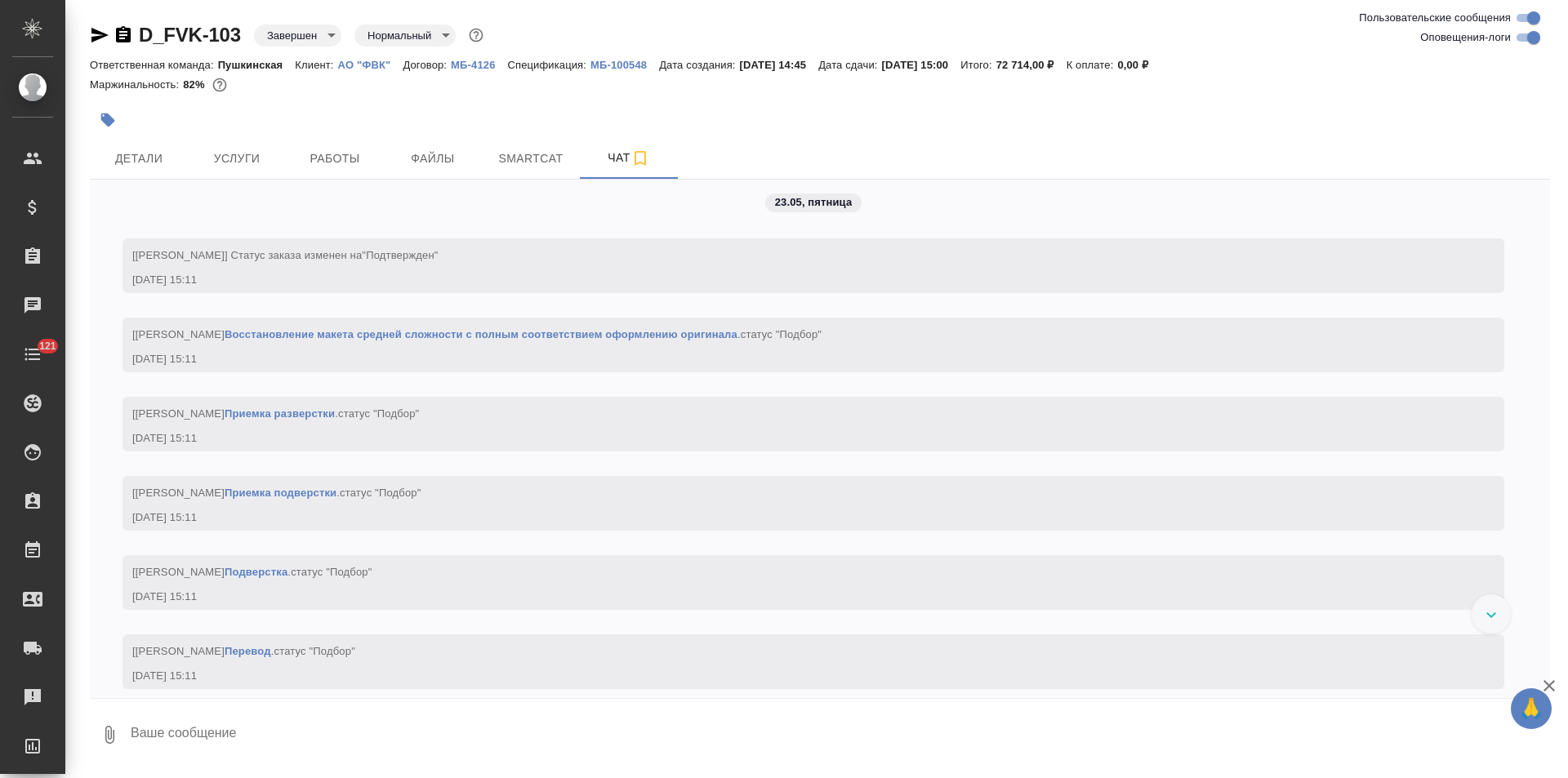
drag, startPoint x: 300, startPoint y: 251, endPoint x: 431, endPoint y: 265, distance: 131.7
click at [431, 265] on div "[Булахова Елена] Статус заказа изменен на "Подтвержден" 23.05.25, 15:11" at bounding box center [790, 265] width 1315 height 45
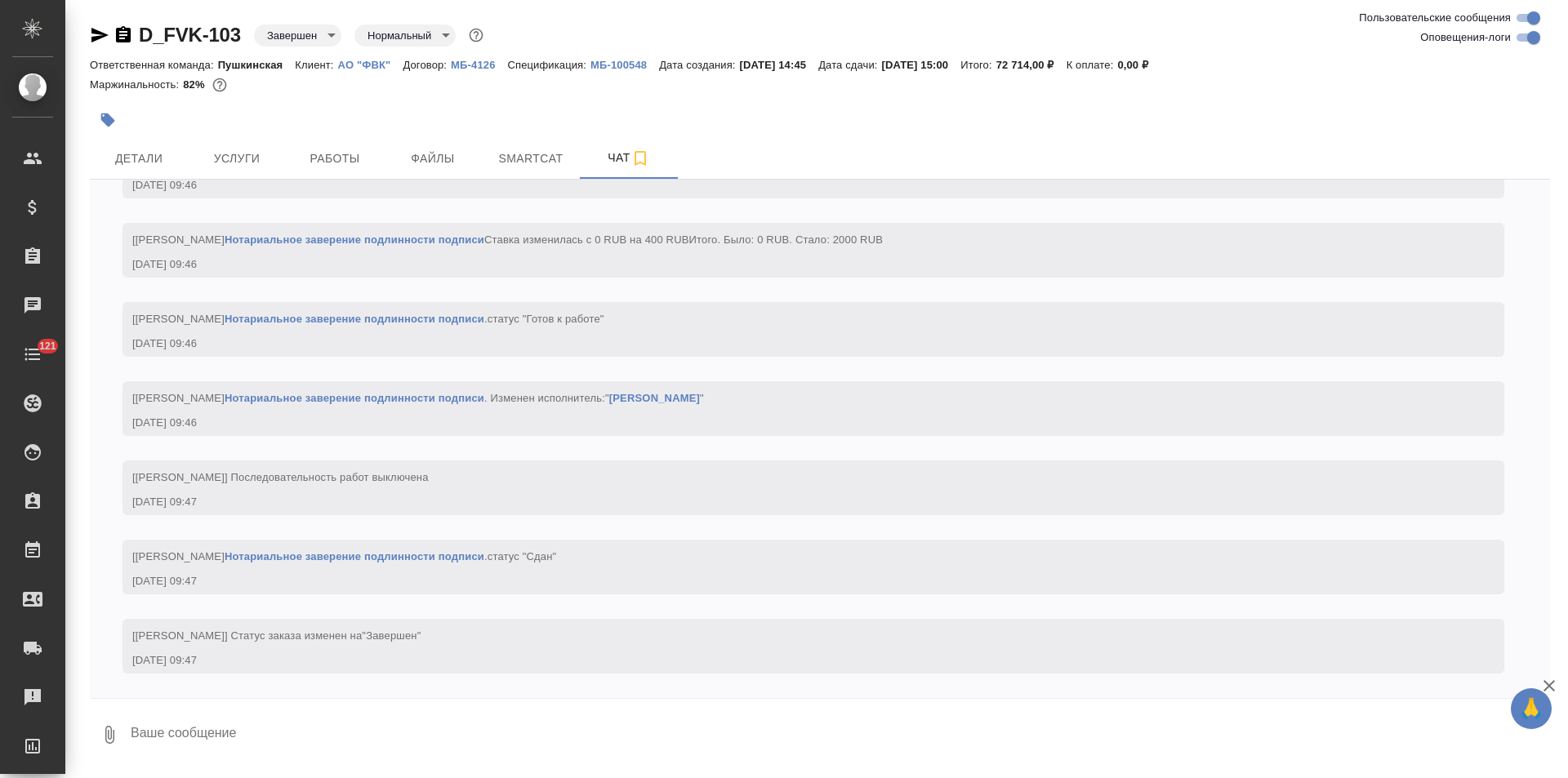
scroll to position [5211, 0]
